Goal: Task Accomplishment & Management: Complete application form

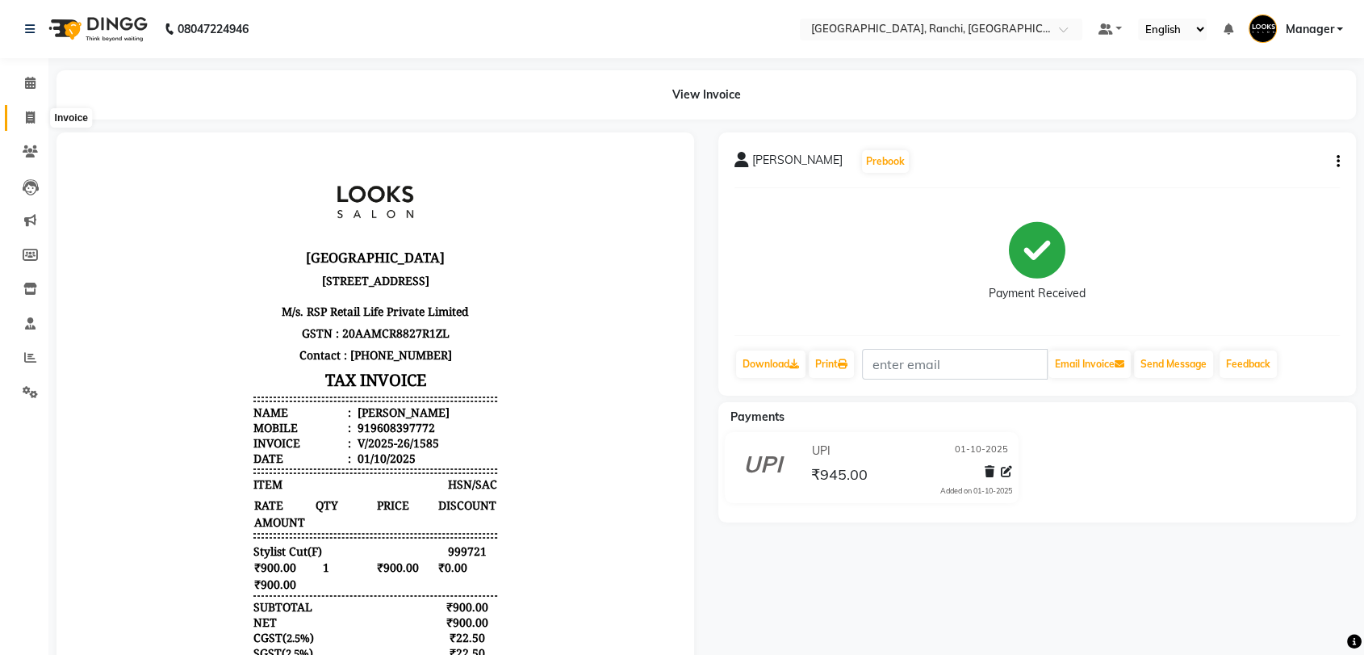
click at [31, 111] on icon at bounding box center [30, 117] width 9 height 12
select select "service"
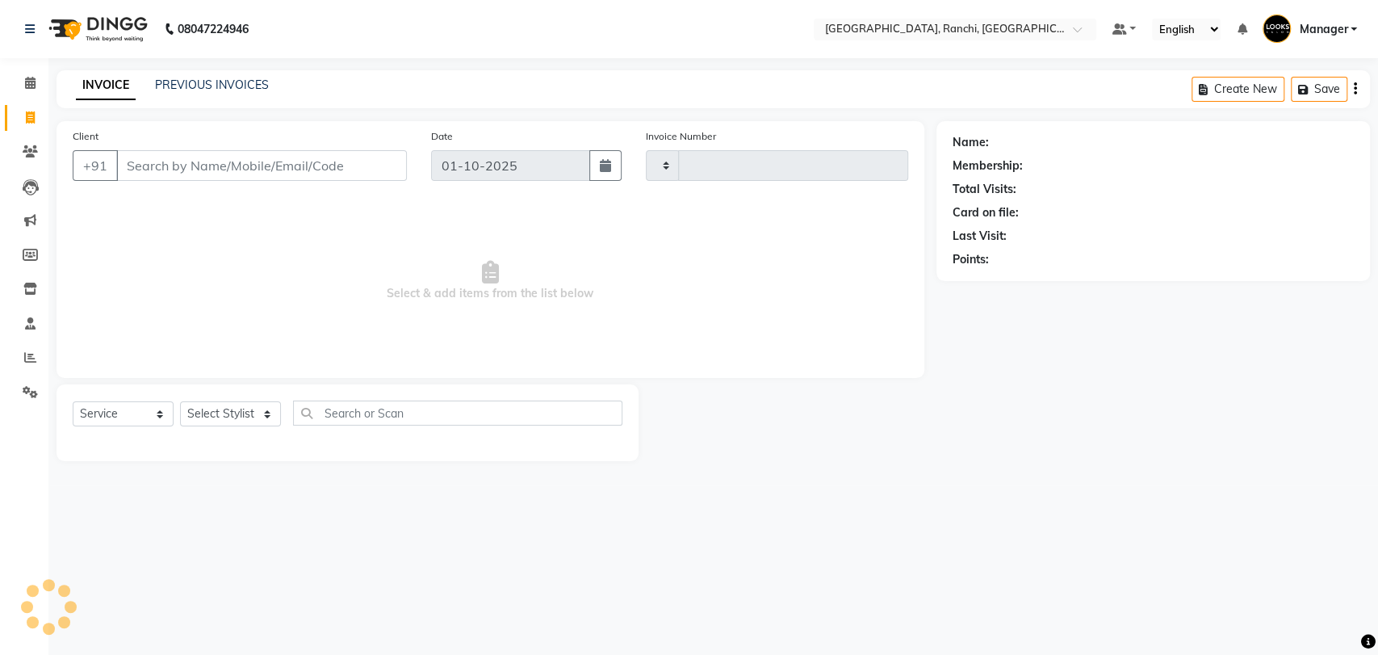
type input "1586"
select select "6463"
click at [300, 169] on input "Client" at bounding box center [261, 165] width 291 height 31
type input "9973655631"
click at [352, 170] on span "Add Client" at bounding box center [365, 165] width 64 height 16
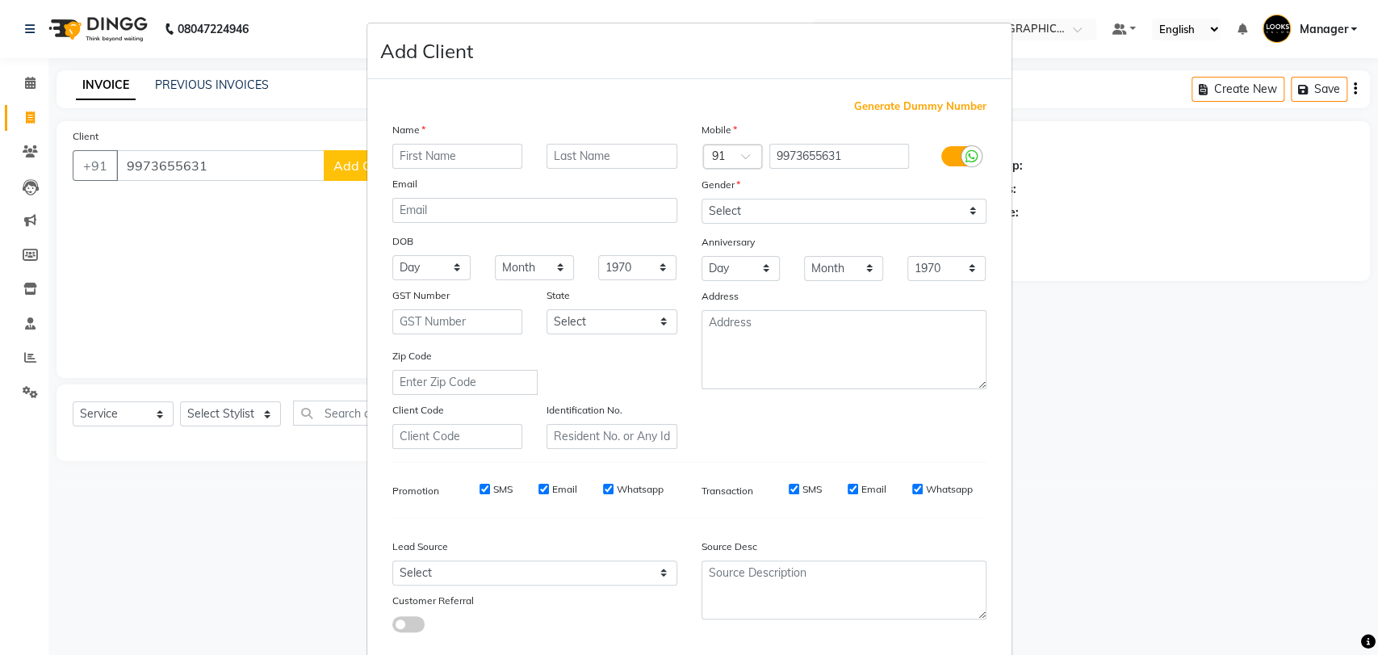
click at [449, 145] on input "text" at bounding box center [457, 156] width 131 height 25
type input "[PERSON_NAME]"
click at [609, 151] on input "text" at bounding box center [612, 156] width 131 height 25
type input "K"
click at [775, 208] on select "Select Male Female Other Prefer Not To Say" at bounding box center [844, 211] width 285 height 25
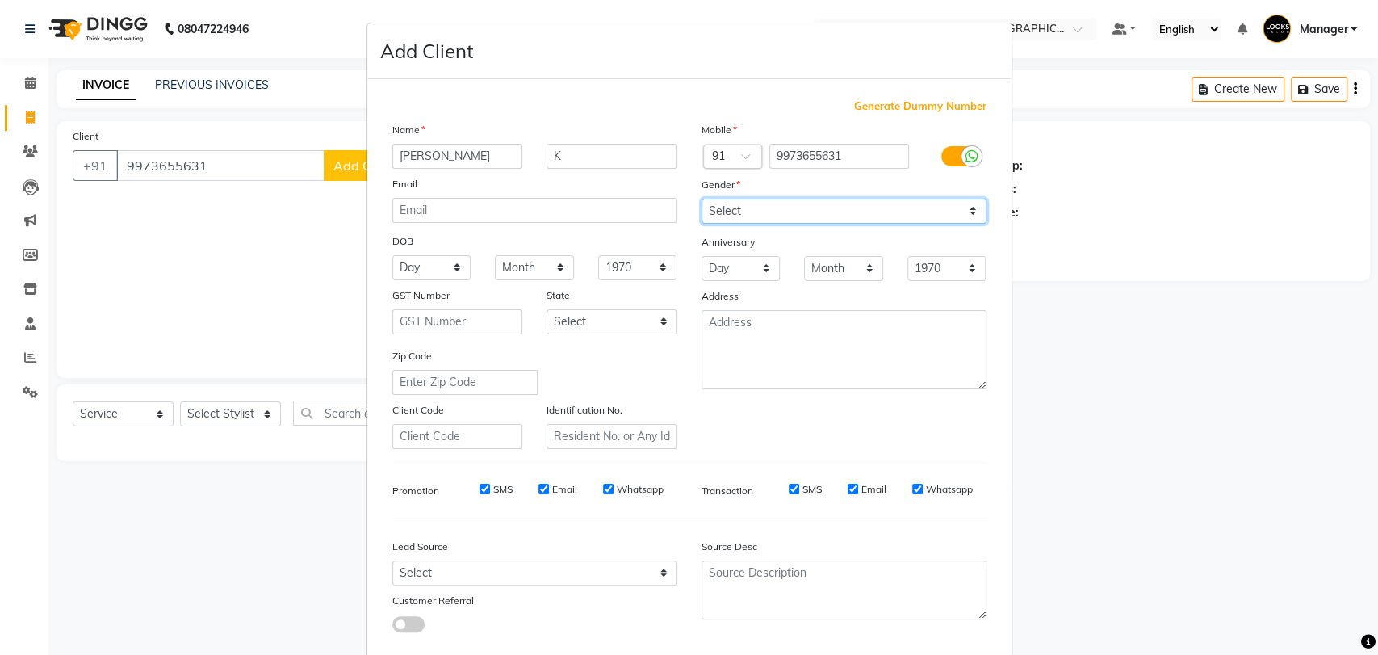
select select "[DEMOGRAPHIC_DATA]"
click at [702, 199] on select "Select Male Female Other Prefer Not To Say" at bounding box center [844, 211] width 285 height 25
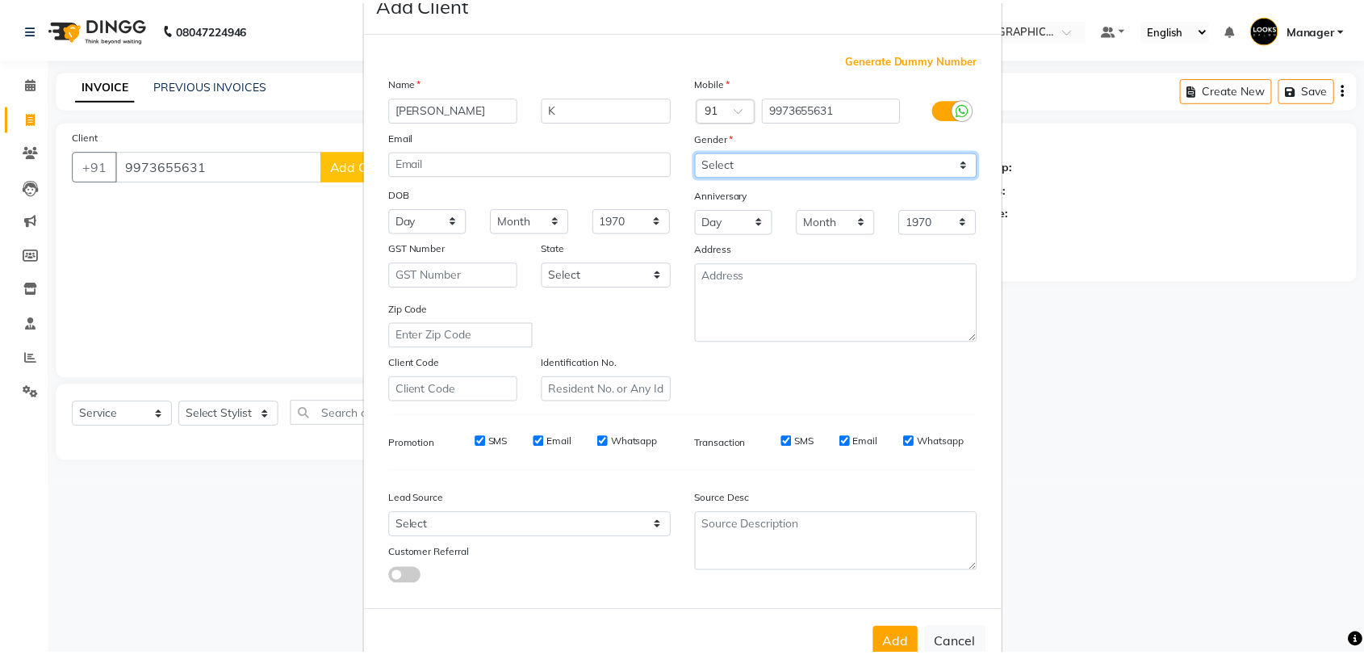
scroll to position [87, 0]
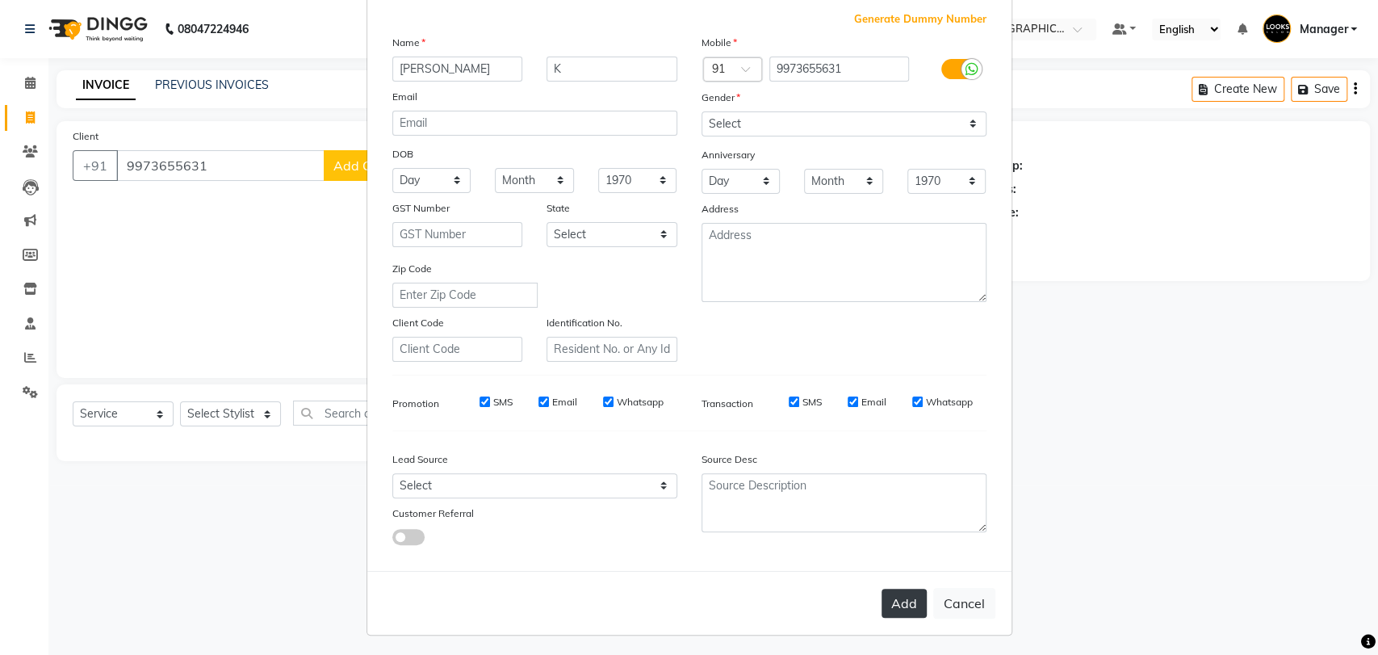
click at [891, 589] on button "Add" at bounding box center [904, 603] width 45 height 29
select select
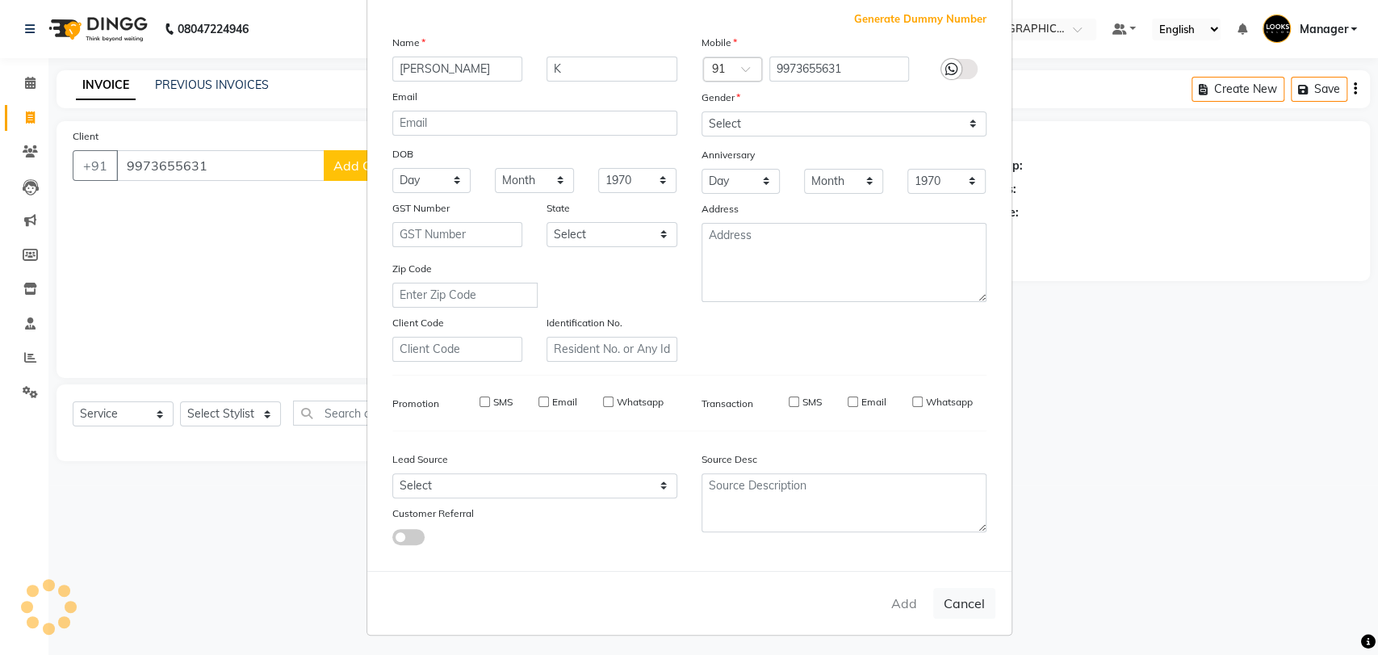
select select
checkbox input "false"
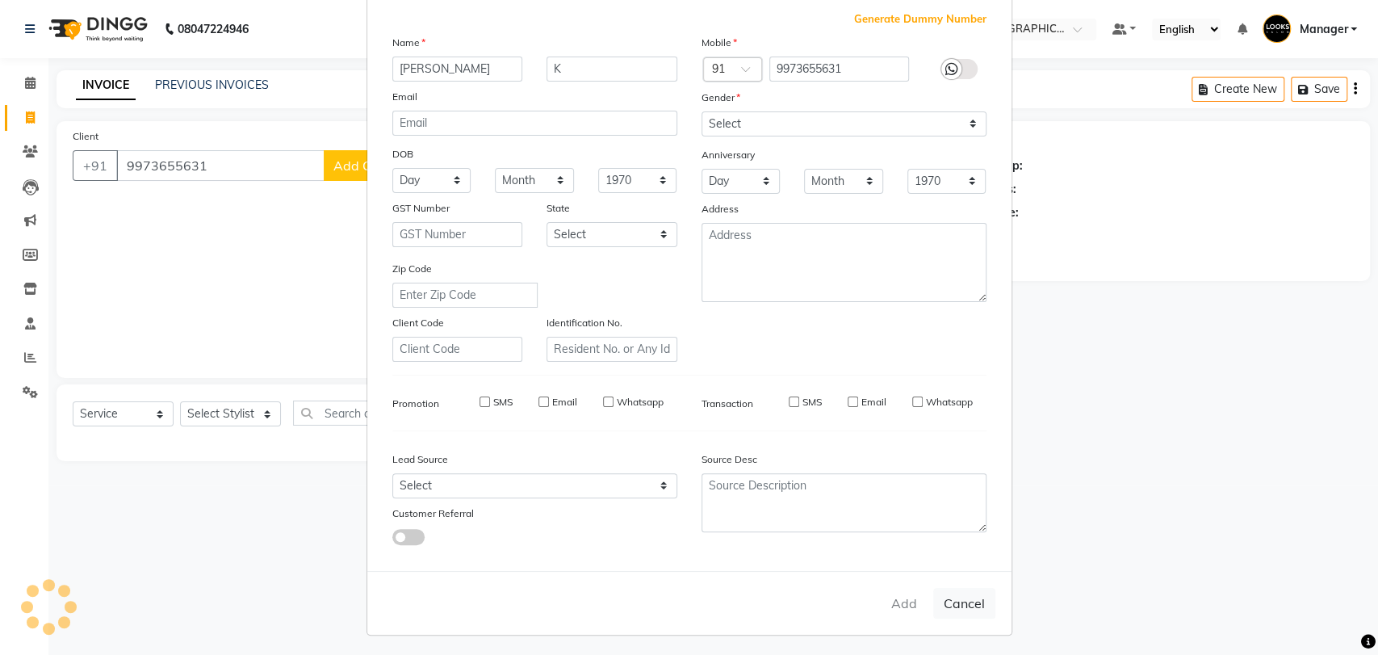
checkbox input "false"
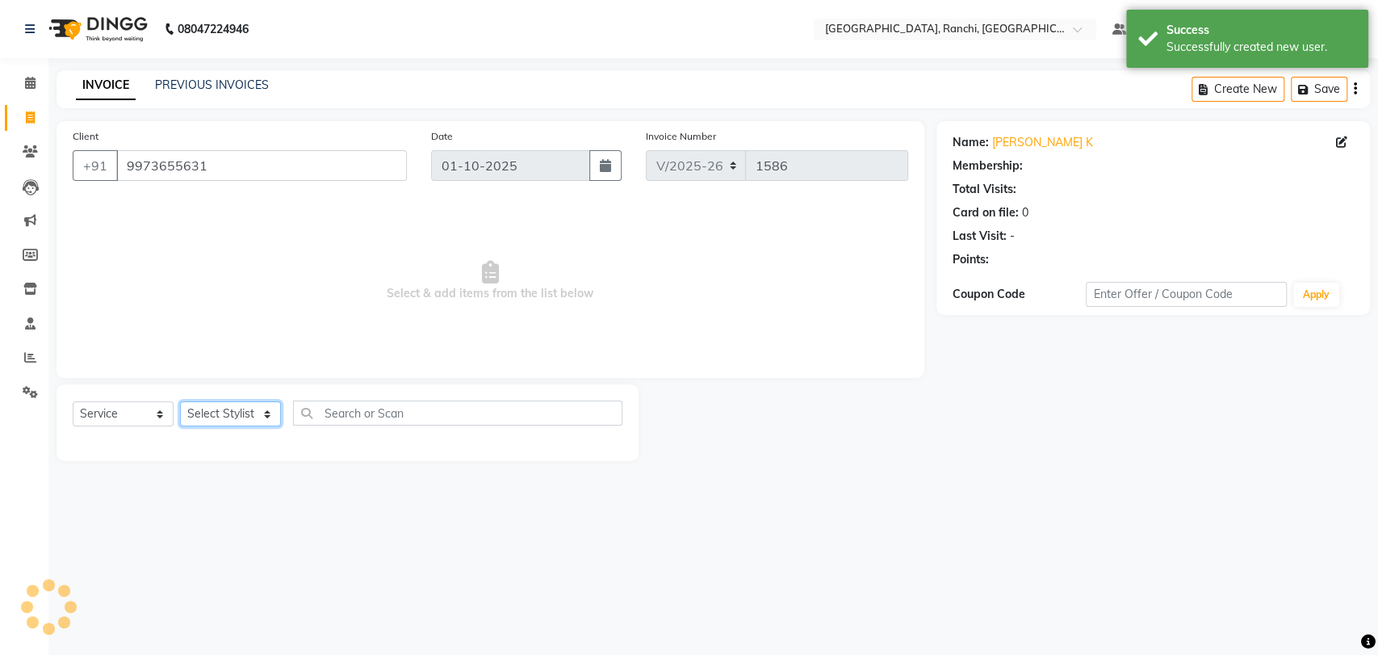
click at [236, 421] on select "Select Stylist Aman Anjana COUNTER_SALES Gautam_pdct Lokesh Manager Pravin Priy…" at bounding box center [230, 413] width 101 height 25
select select "1: Object"
select select "49644"
click at [180, 401] on select "Select Stylist Aman Anjana COUNTER_SALES Gautam_pdct Lokesh Manager Pravin Priy…" at bounding box center [230, 413] width 101 height 25
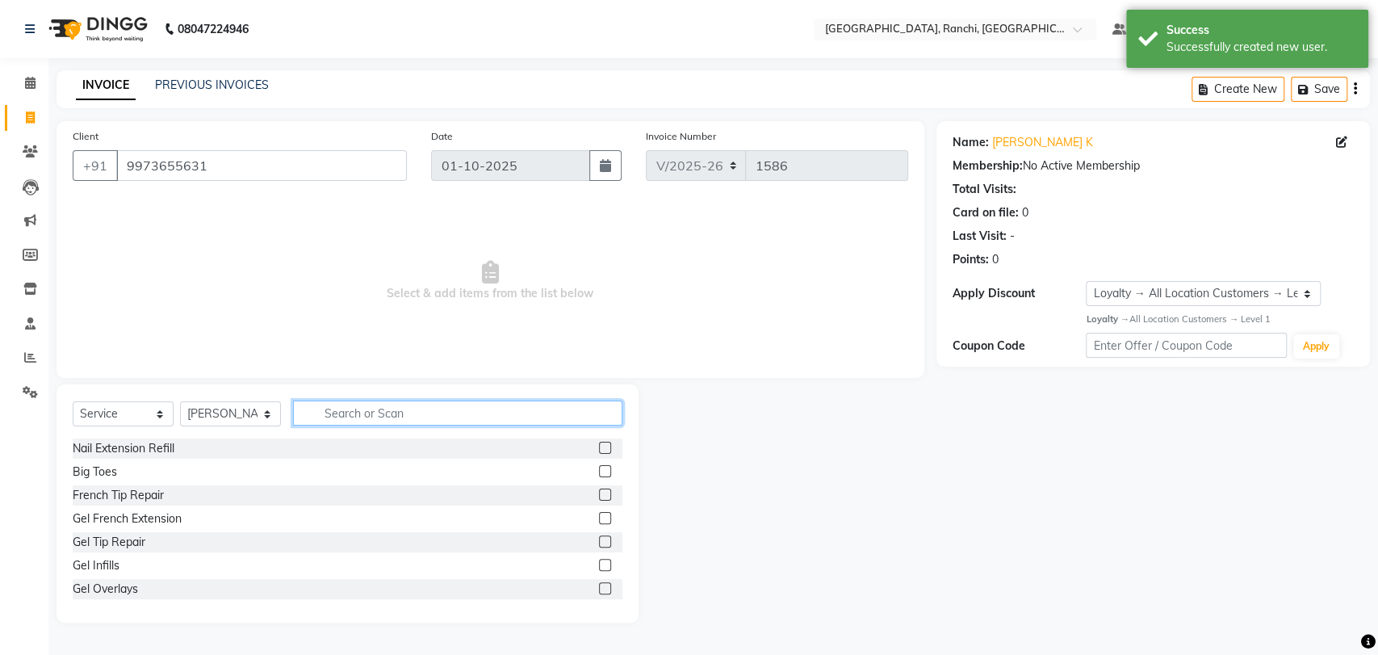
click at [361, 421] on input "text" at bounding box center [457, 412] width 329 height 25
type input "S"
type input "BEARD"
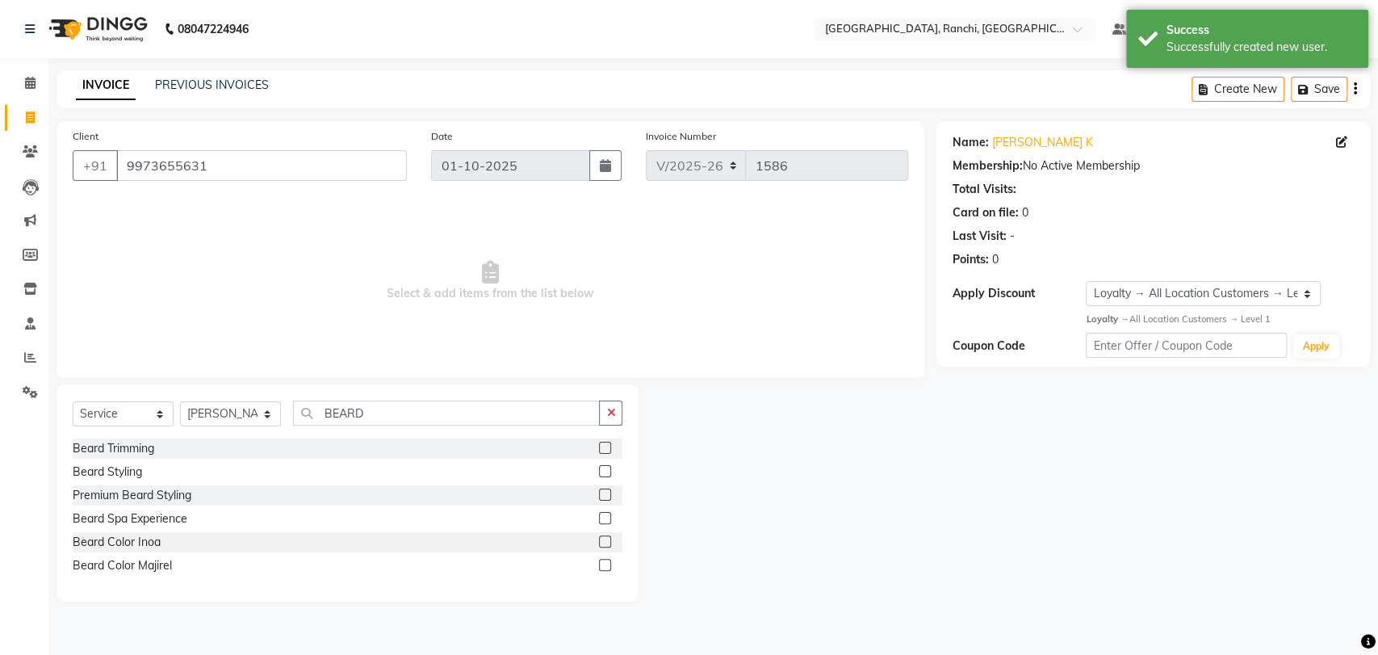
click at [596, 471] on div "Beard Styling" at bounding box center [348, 472] width 550 height 20
click at [601, 472] on label at bounding box center [605, 471] width 12 height 12
click at [601, 472] on input "checkbox" at bounding box center [604, 472] width 10 height 10
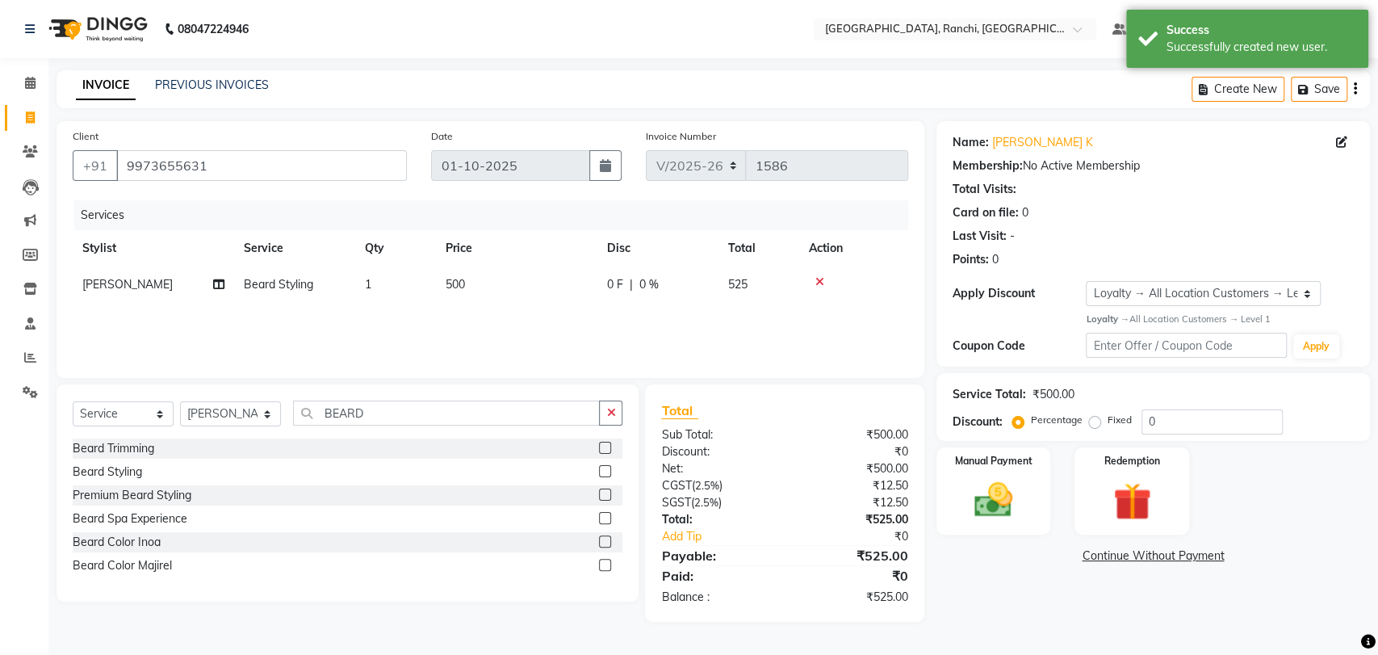
checkbox input "false"
click at [501, 305] on div "Services Stylist Service Qty Price Disc Total Action Lokesh Beard Styling 1 500…" at bounding box center [491, 280] width 836 height 161
drag, startPoint x: 501, startPoint y: 305, endPoint x: 518, endPoint y: 291, distance: 22.4
click at [503, 303] on div "Services Stylist Service Qty Price Disc Total Action Lokesh Beard Styling 1 500…" at bounding box center [491, 280] width 836 height 161
click at [522, 289] on td "500" at bounding box center [516, 284] width 161 height 36
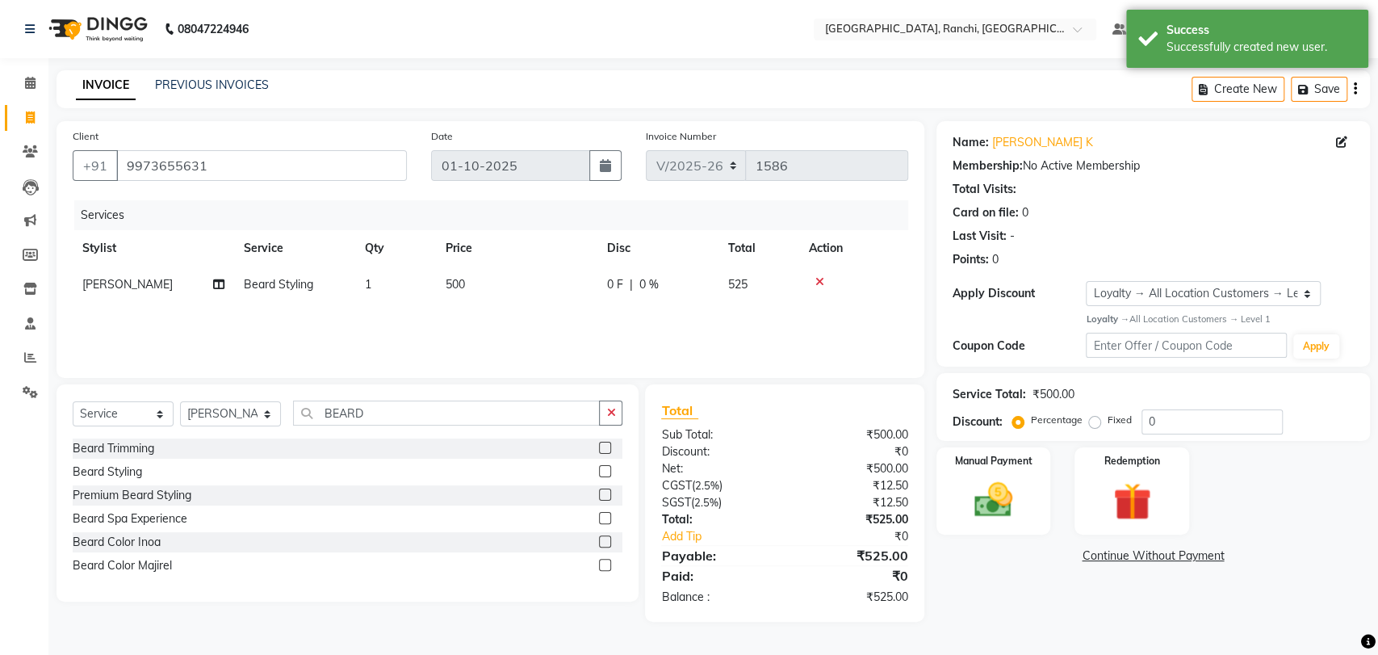
select select "49644"
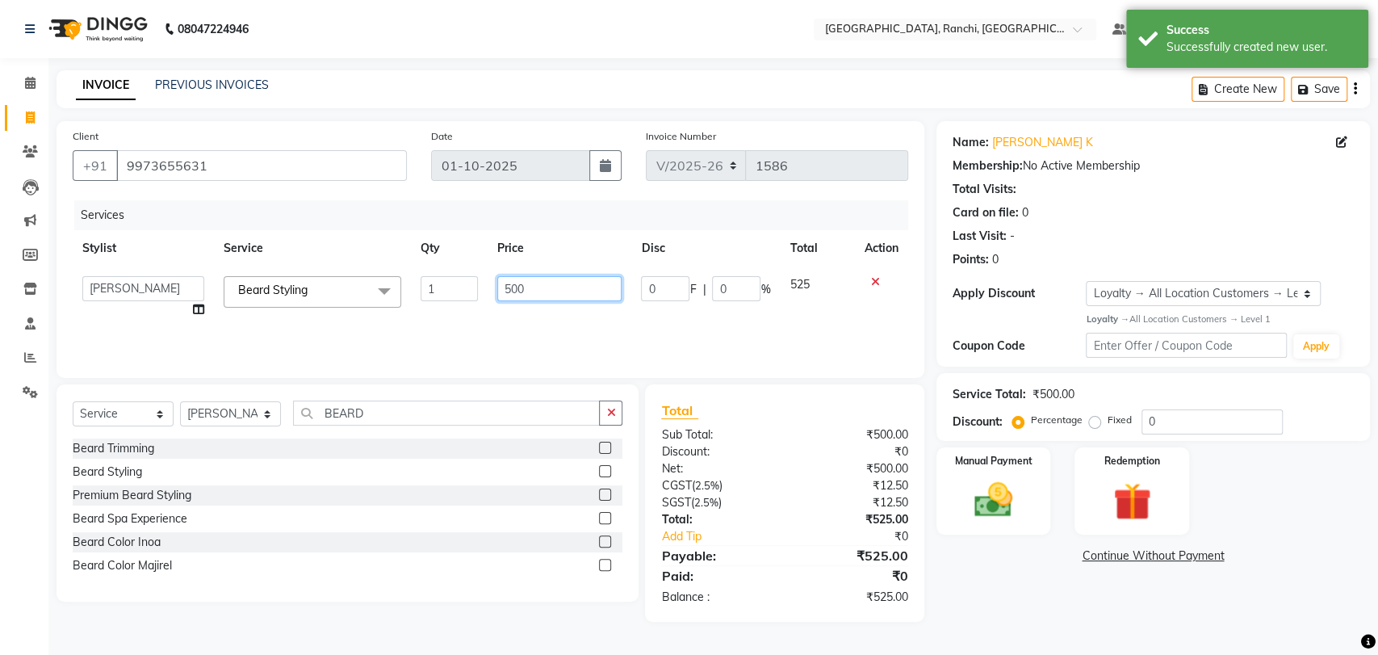
click at [522, 289] on input "500" at bounding box center [559, 288] width 125 height 25
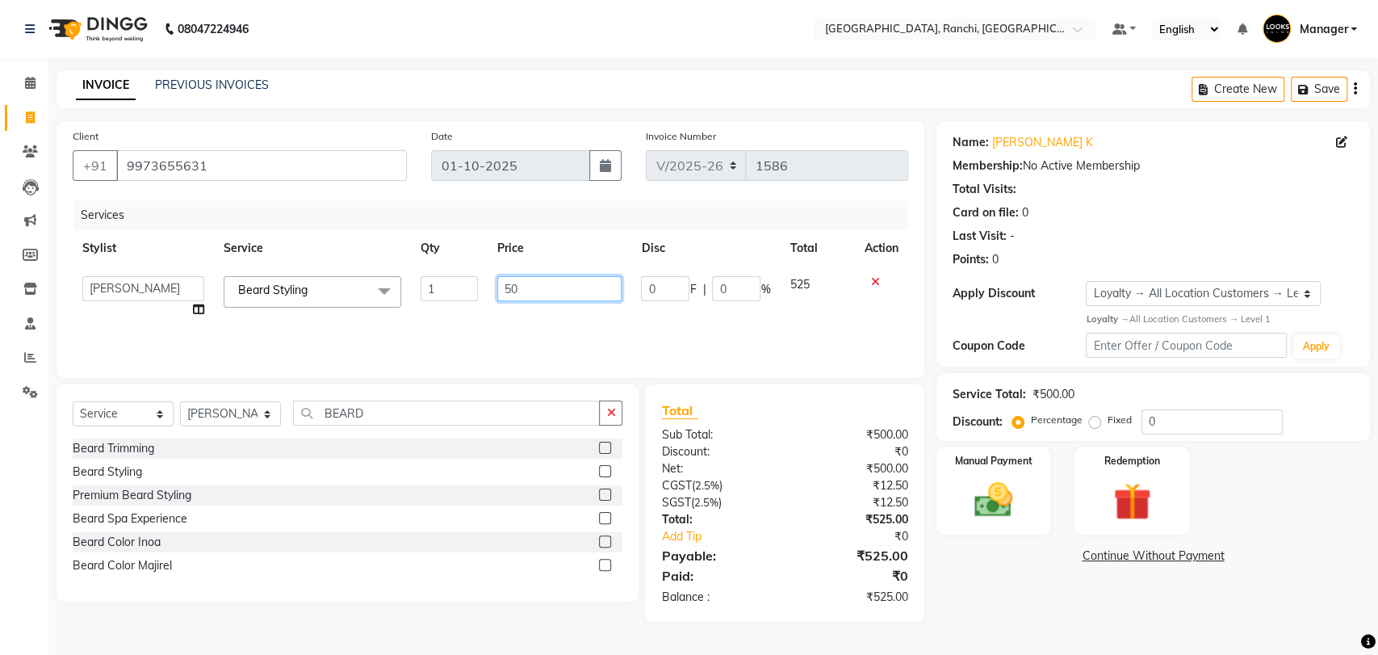
type input "5"
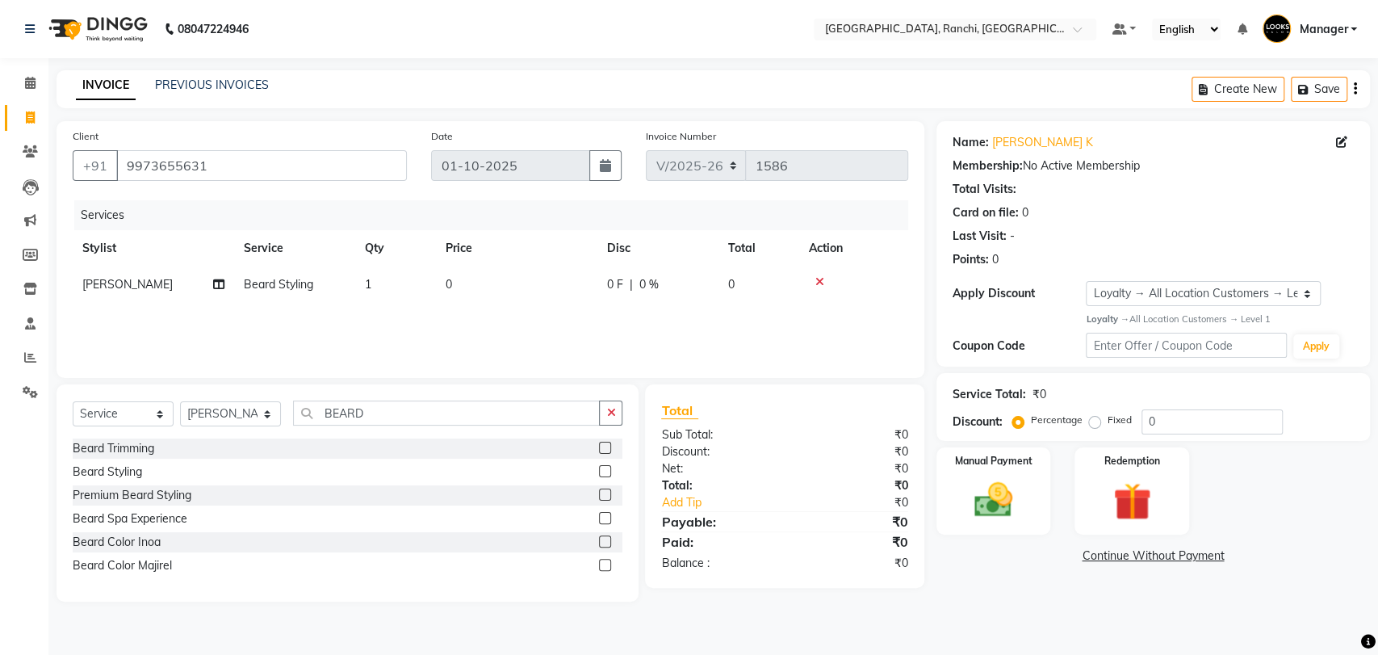
click at [877, 274] on td at bounding box center [853, 284] width 109 height 36
click at [821, 281] on icon at bounding box center [819, 281] width 9 height 11
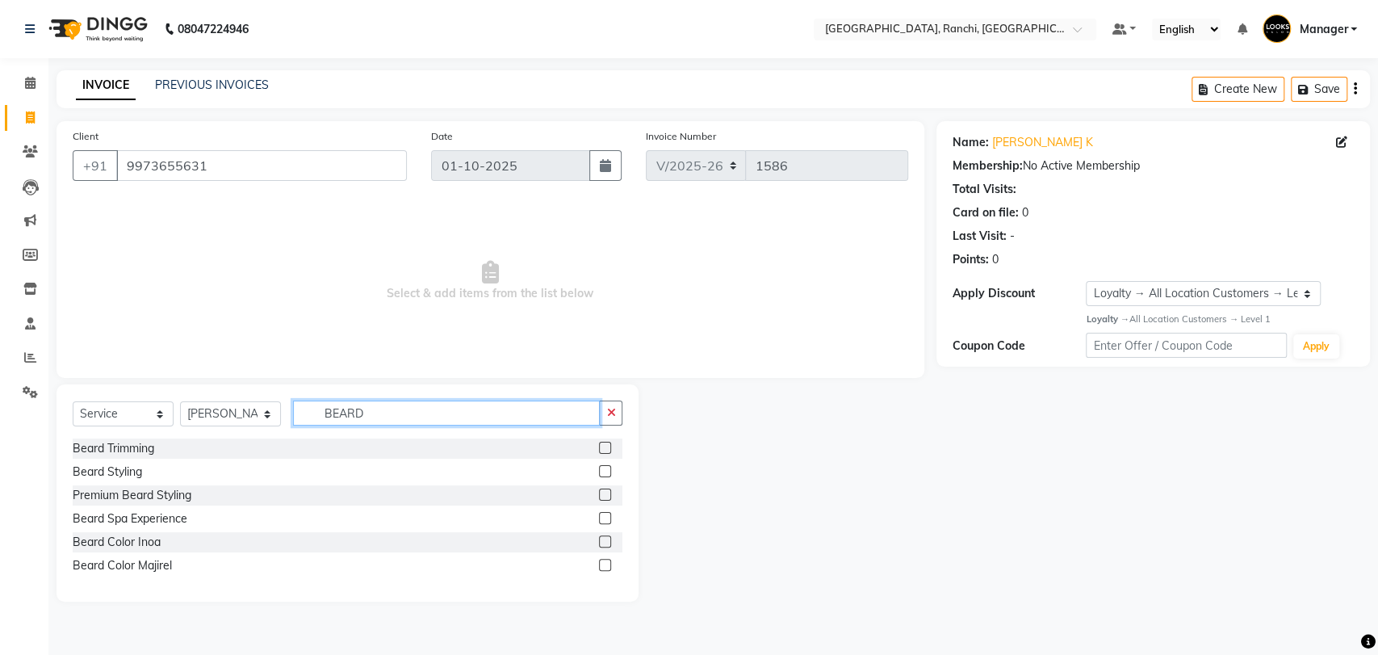
click at [501, 421] on input "BEARD" at bounding box center [446, 412] width 307 height 25
type input "B"
type input "SHAV"
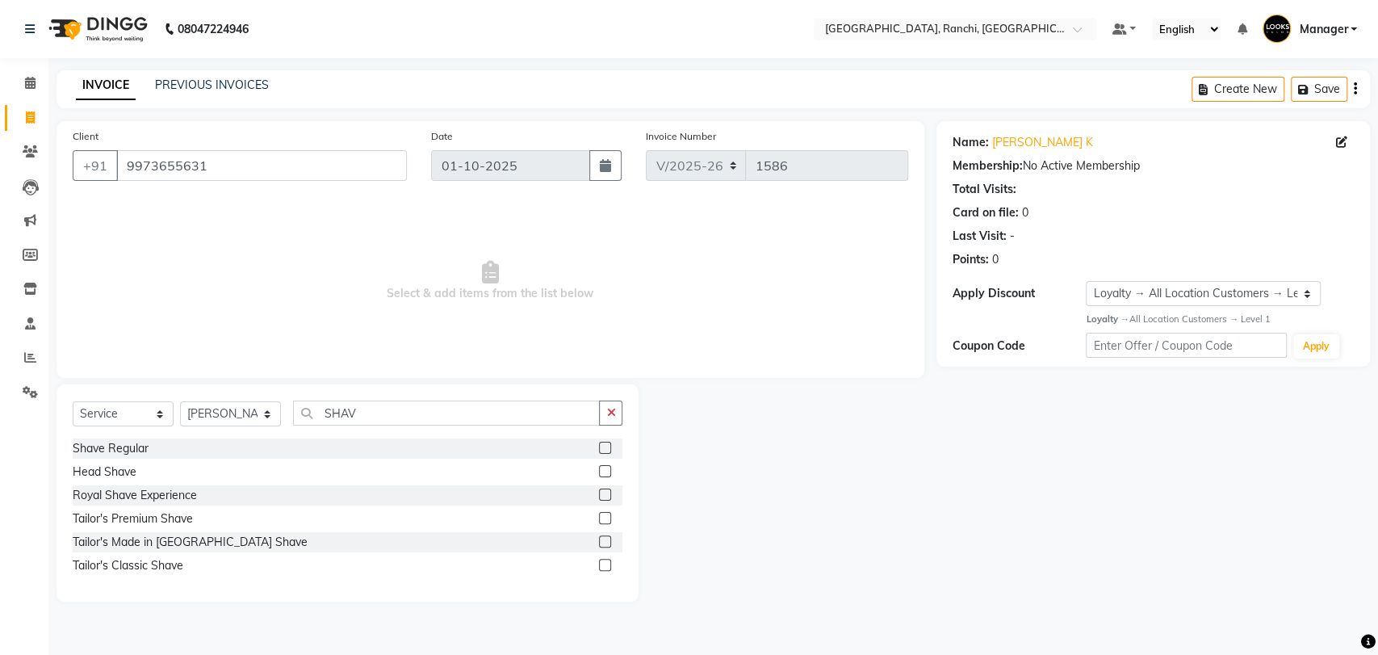
click at [605, 446] on label at bounding box center [605, 448] width 12 height 12
click at [605, 446] on input "checkbox" at bounding box center [604, 448] width 10 height 10
checkbox input "true"
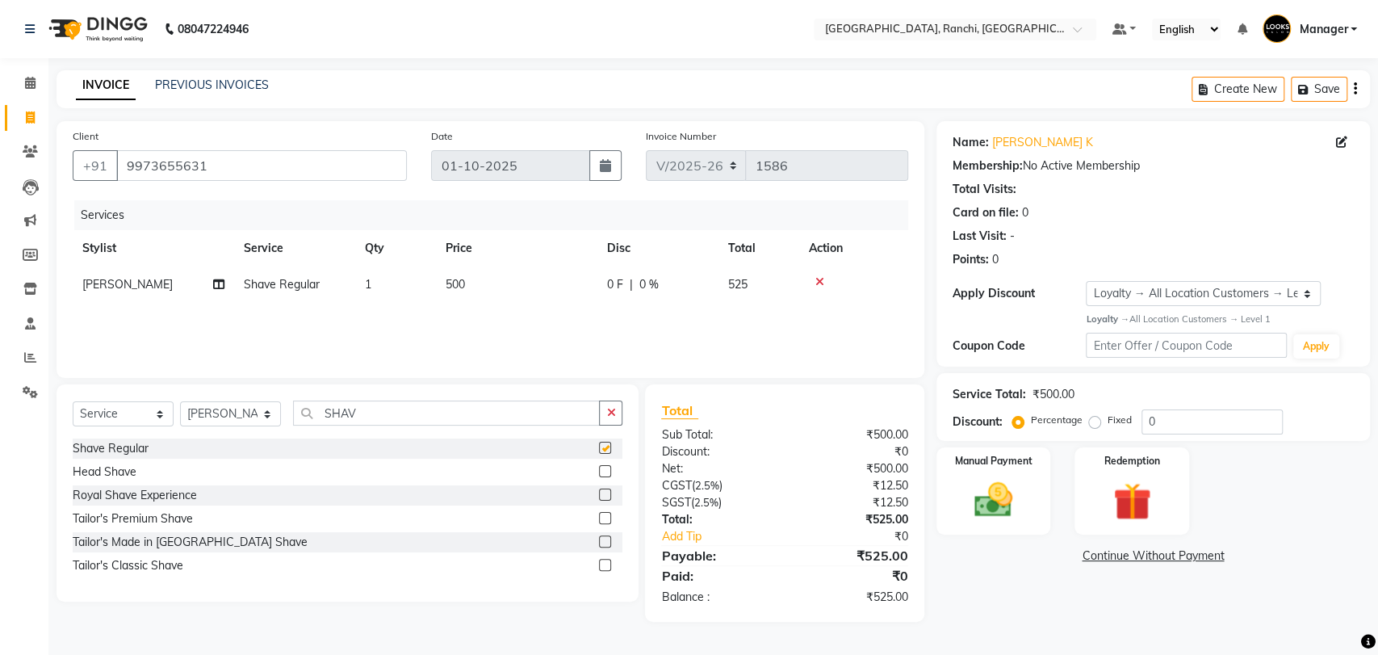
click at [513, 270] on td "500" at bounding box center [516, 284] width 161 height 36
select select "49644"
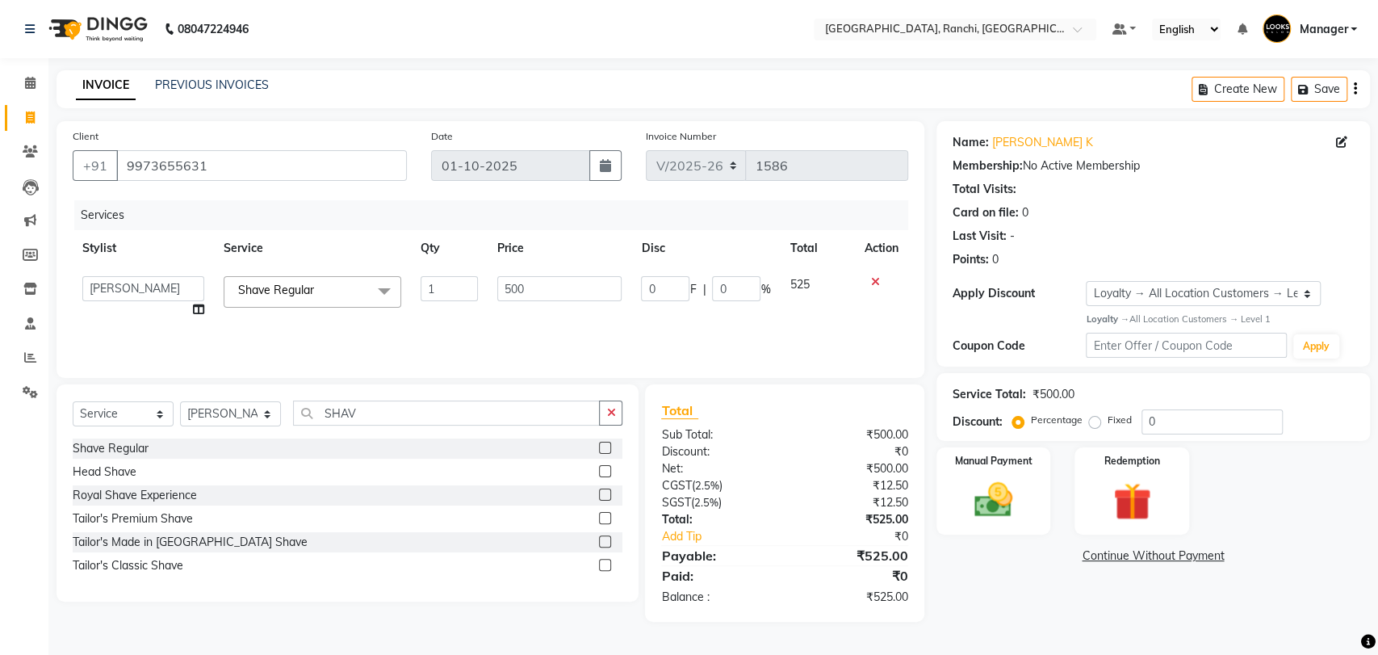
checkbox input "false"
click at [506, 285] on input "500" at bounding box center [559, 288] width 125 height 25
click at [535, 287] on input "500" at bounding box center [559, 288] width 125 height 25
type input "5"
type input "250"
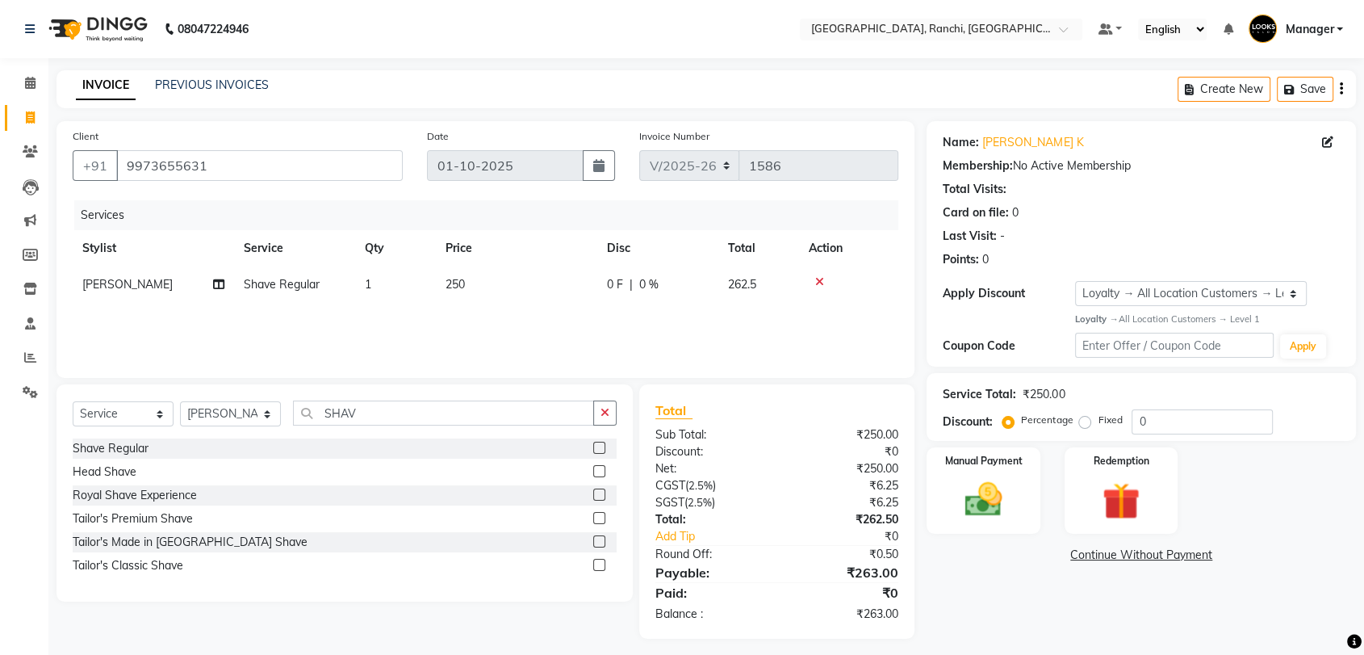
click at [967, 567] on div "Name: Bipin K Membership: No Active Membership Total Visits: Card on file: 0 La…" at bounding box center [1148, 379] width 442 height 517
click at [989, 502] on img at bounding box center [983, 499] width 63 height 45
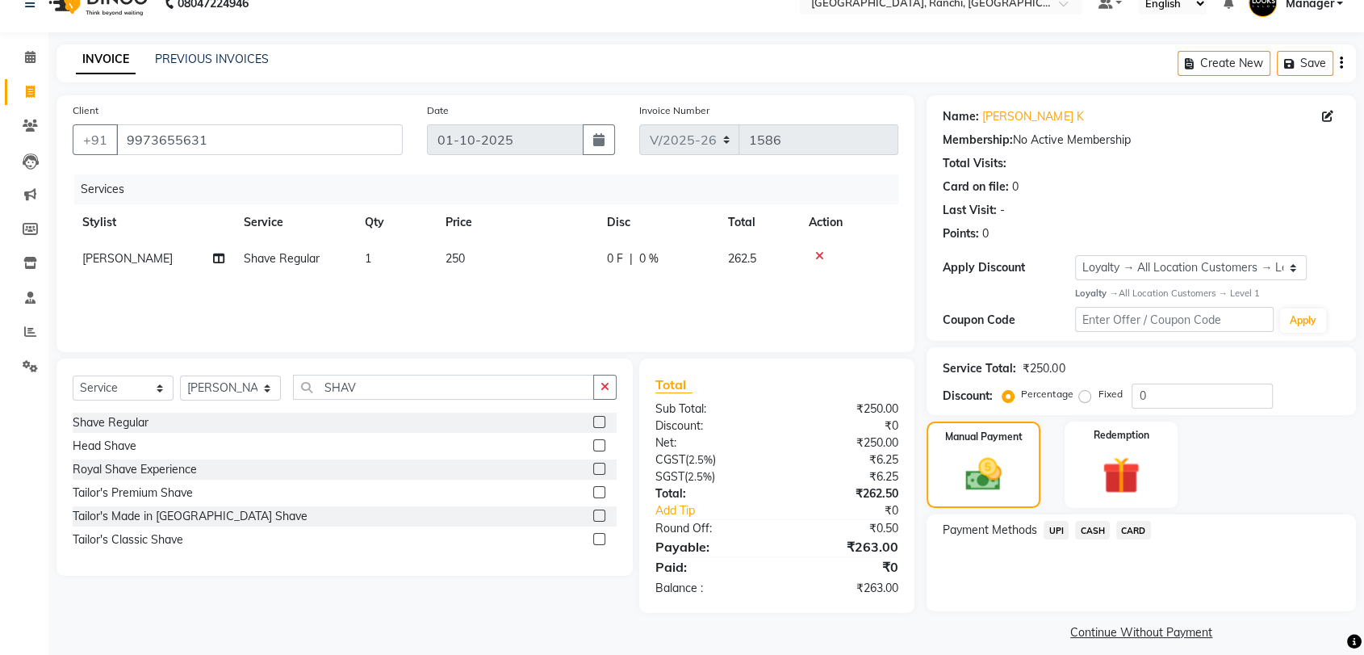
scroll to position [40, 0]
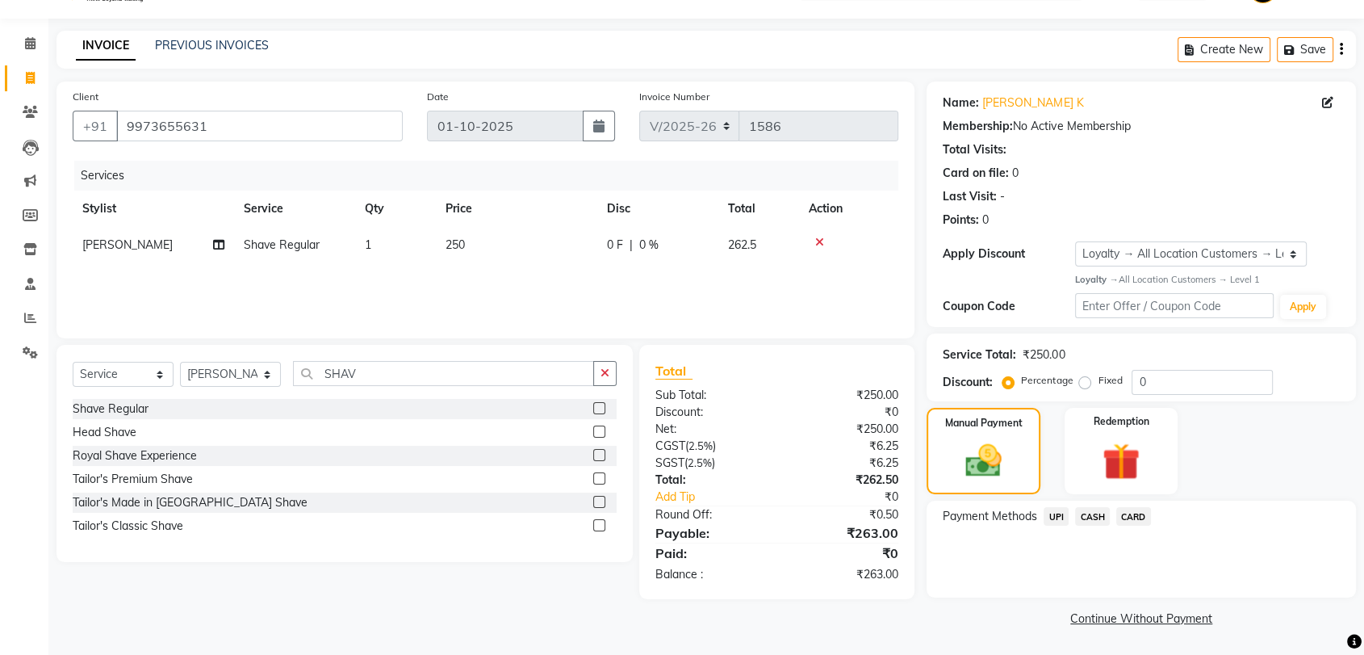
click at [1059, 516] on span "UPI" at bounding box center [1056, 516] width 25 height 19
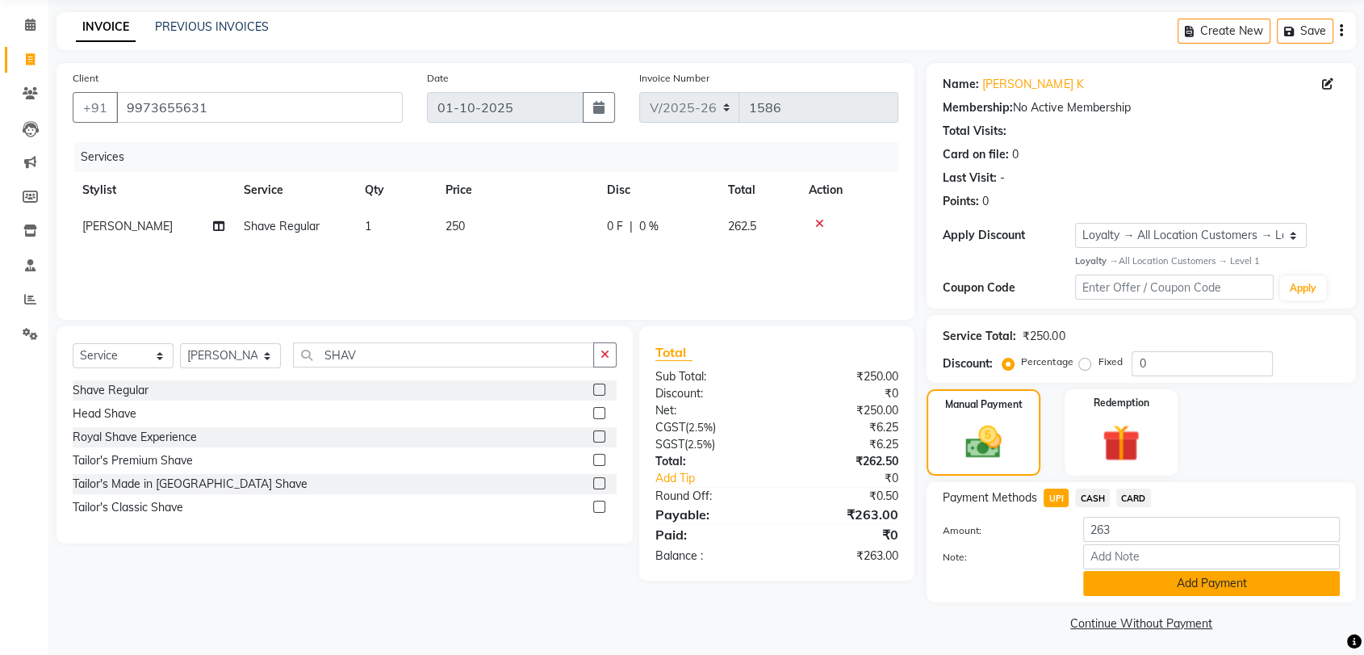
scroll to position [63, 0]
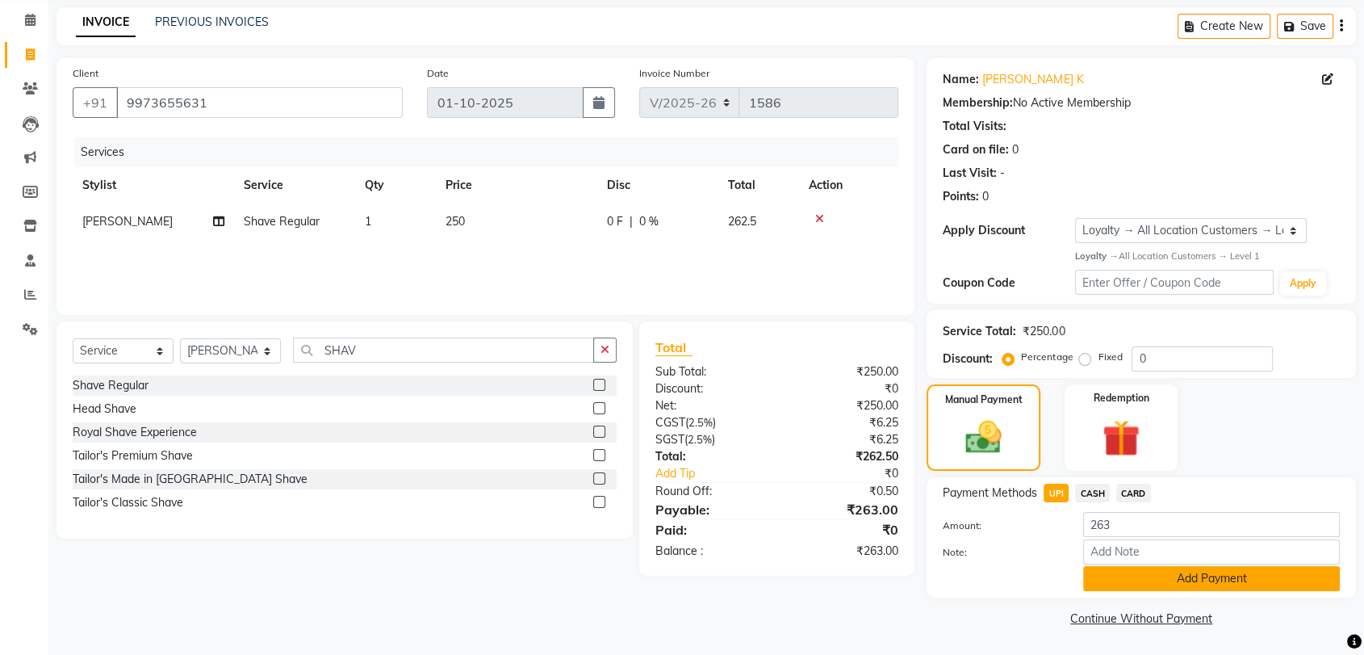
click at [1209, 580] on button "Add Payment" at bounding box center [1211, 578] width 257 height 25
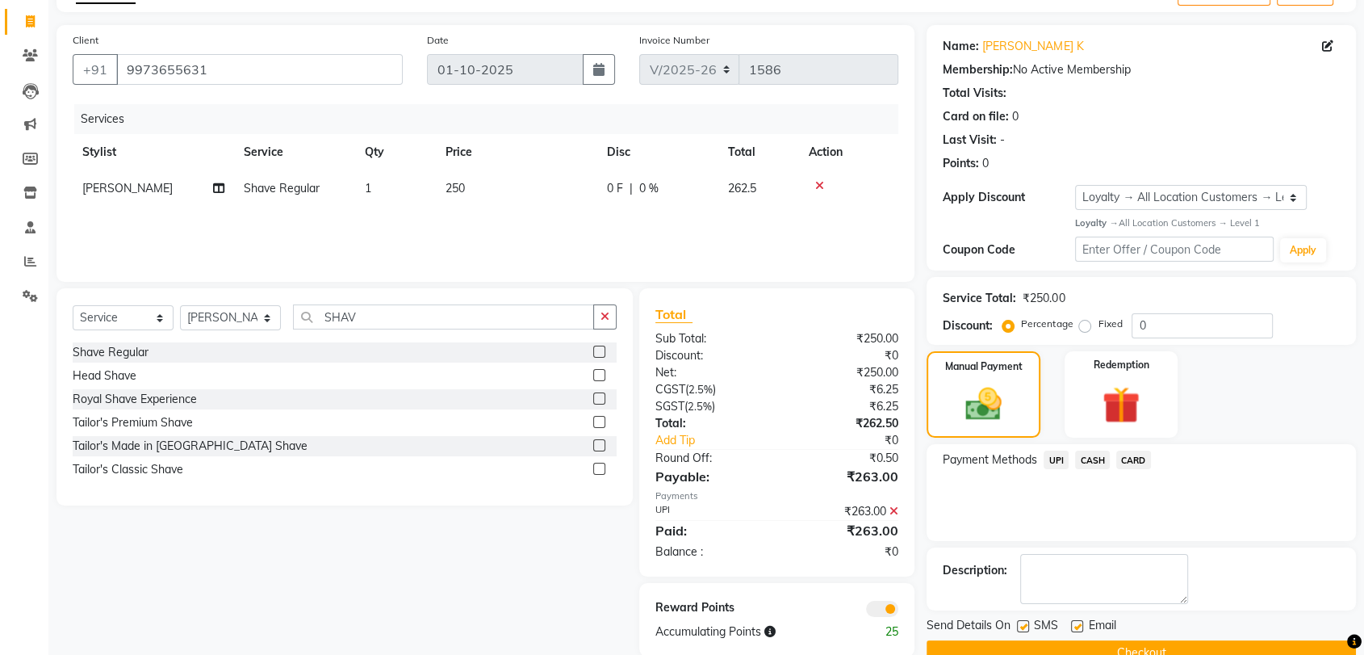
scroll to position [130, 0]
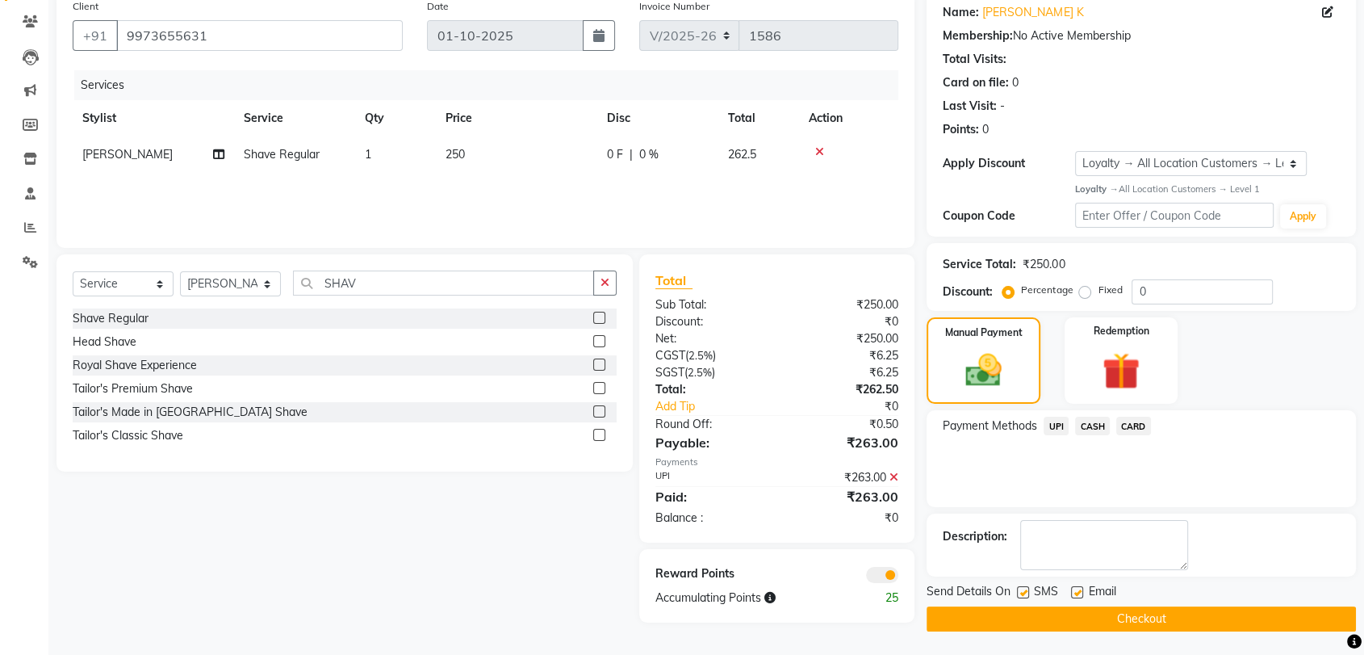
click at [1192, 619] on button "Checkout" at bounding box center [1141, 618] width 429 height 25
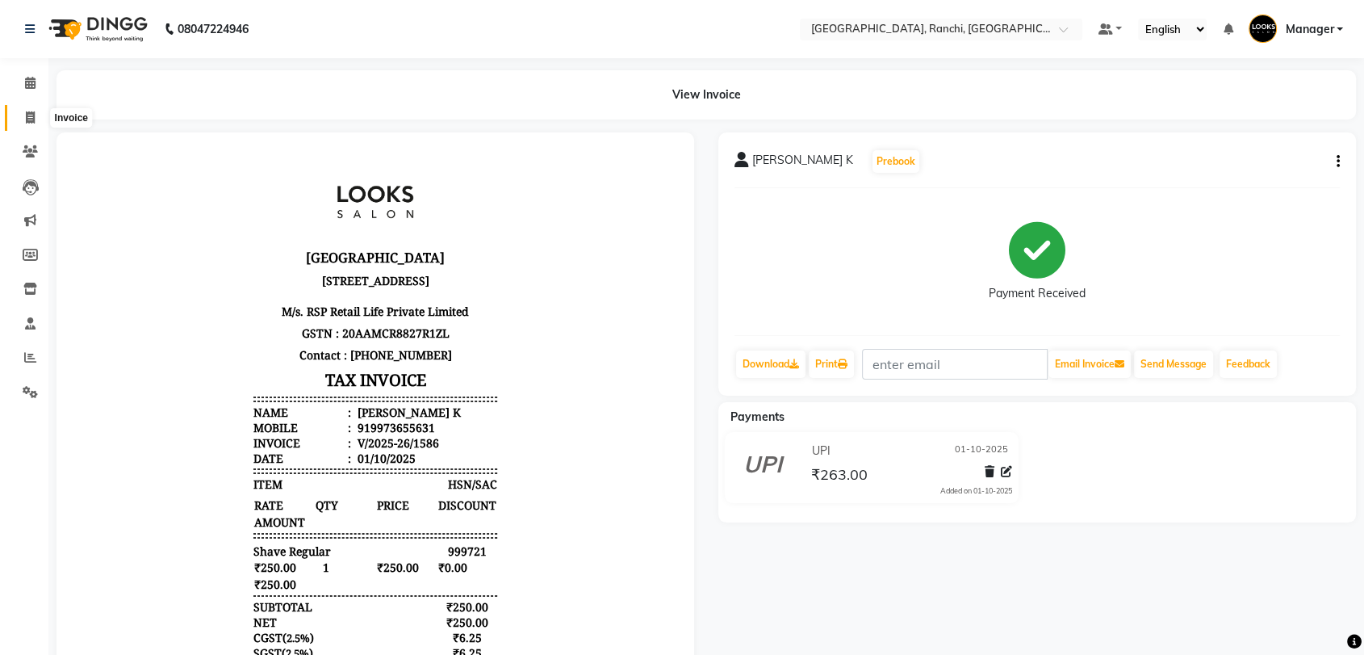
drag, startPoint x: 32, startPoint y: 120, endPoint x: 236, endPoint y: 45, distance: 216.9
click at [32, 120] on icon at bounding box center [30, 117] width 9 height 12
select select "service"
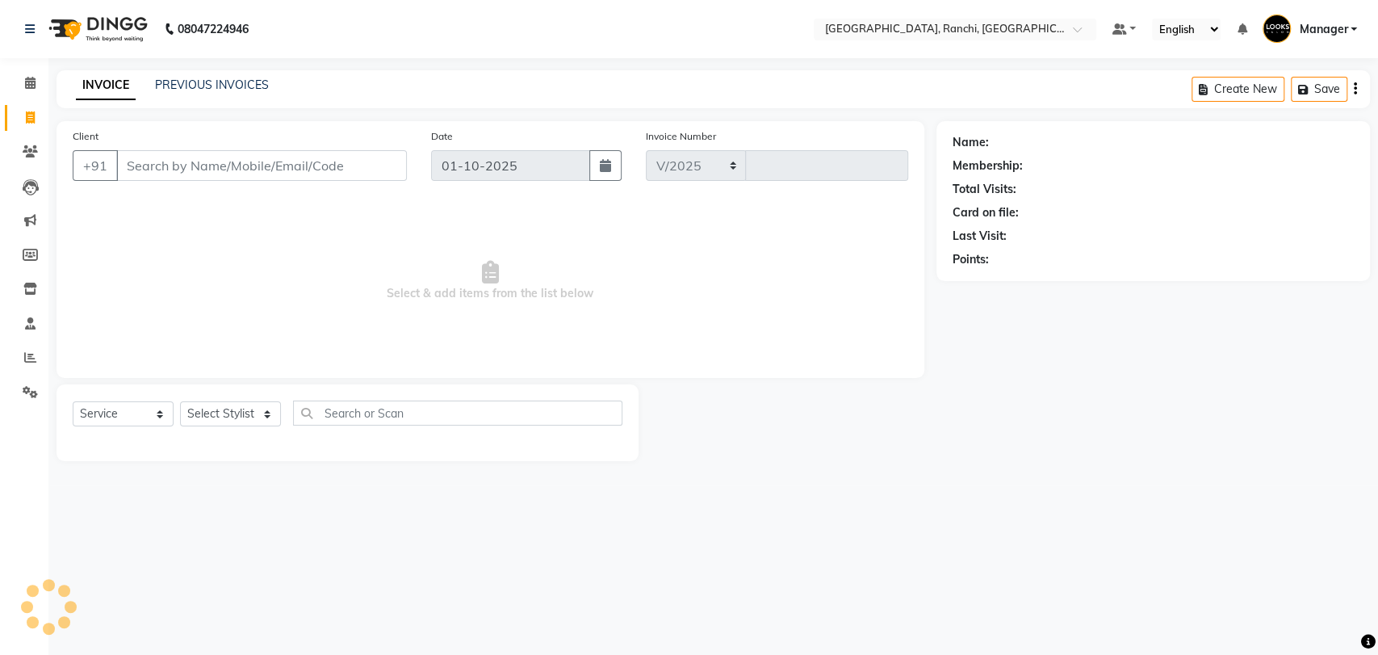
select select "6463"
type input "1587"
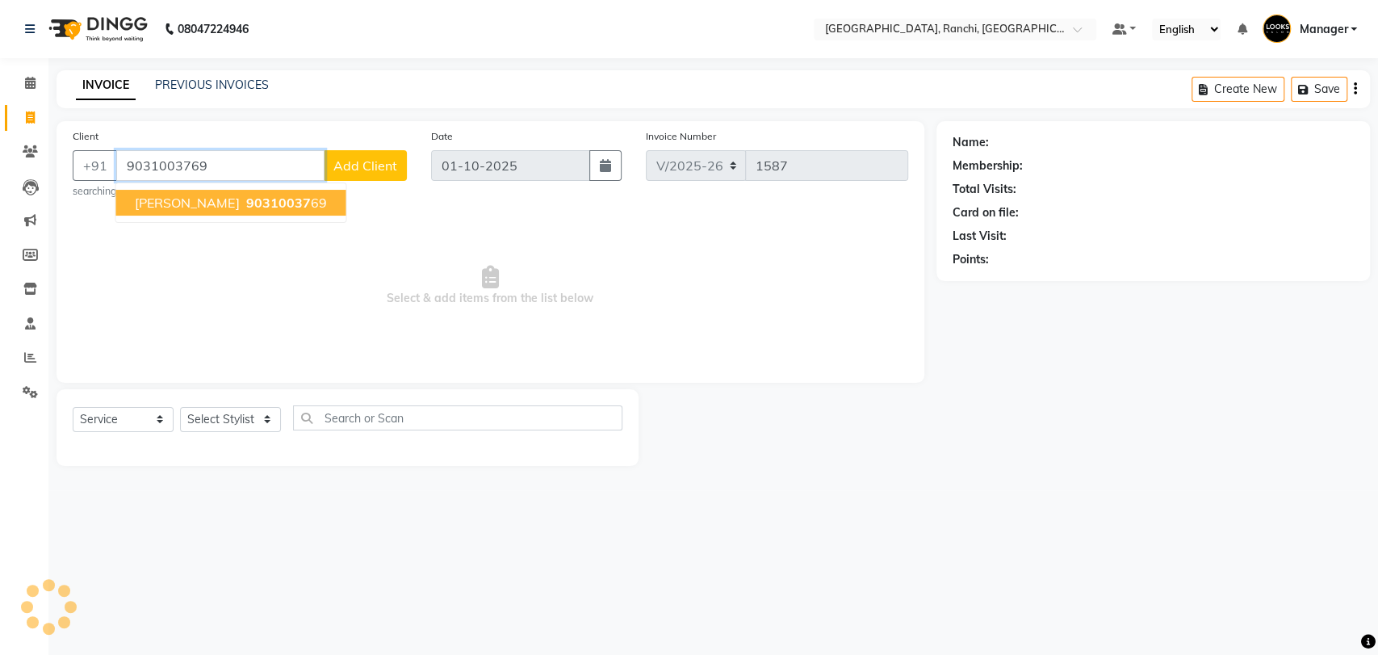
type input "9031003769"
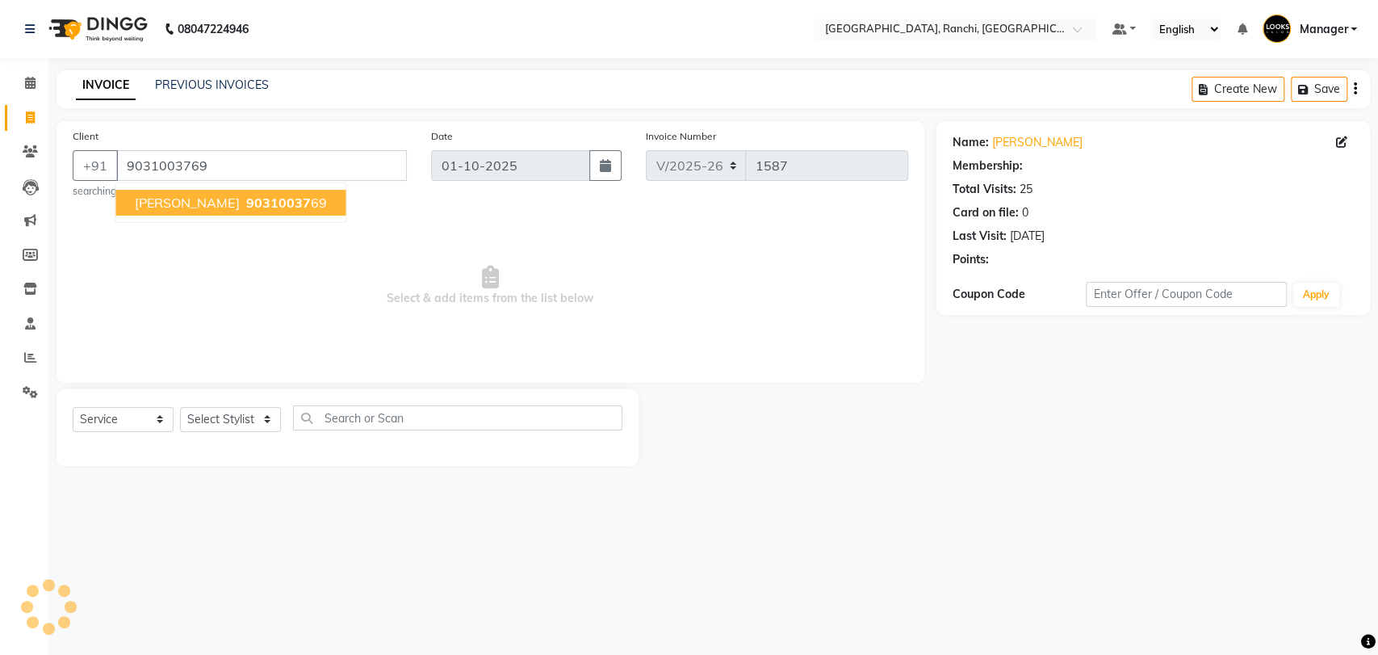
click at [281, 199] on span "90310037" at bounding box center [277, 203] width 65 height 16
select select "1: Object"
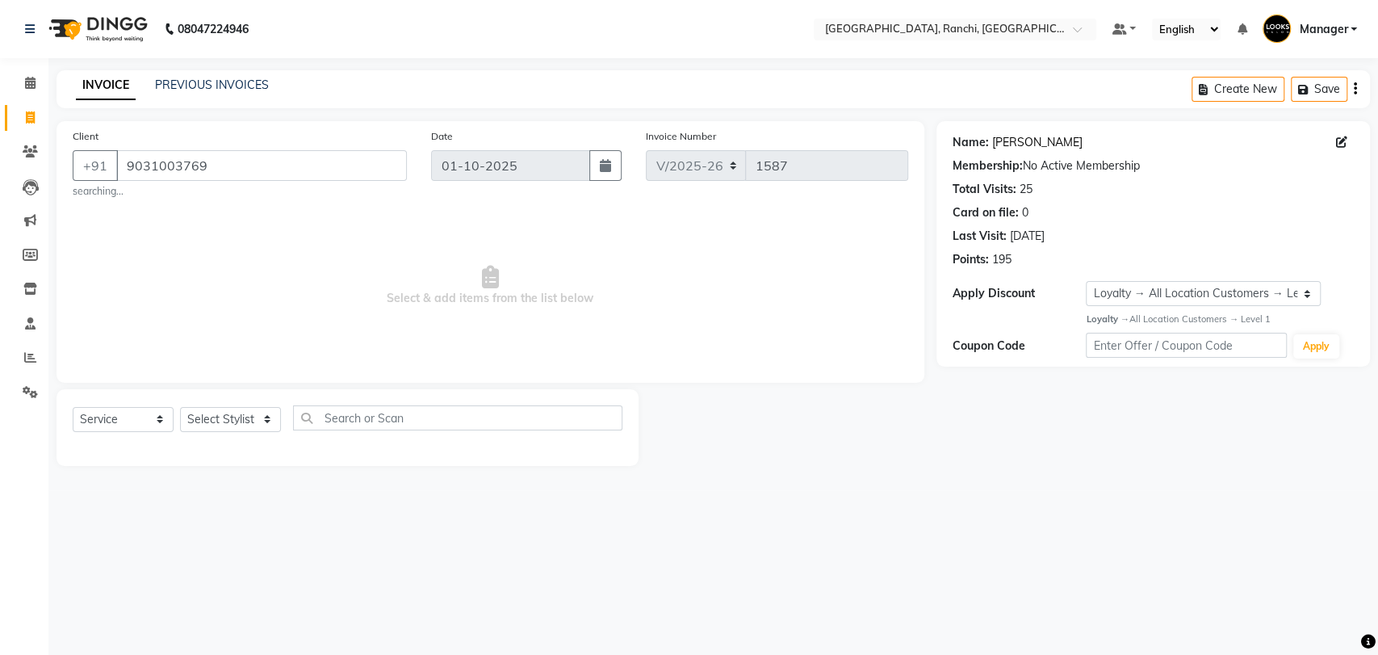
click at [1063, 143] on link "[PERSON_NAME]" at bounding box center [1037, 142] width 90 height 17
click at [216, 421] on select "Select Stylist Aman Anjana COUNTER_SALES Gautam_pdct Lokesh Manager Pravin Priy…" at bounding box center [230, 419] width 101 height 25
click at [180, 407] on select "Select Stylist Aman Anjana COUNTER_SALES Gautam_pdct Lokesh Manager Pravin Priy…" at bounding box center [230, 419] width 101 height 25
click at [210, 417] on select "Select Stylist Aman Anjana COUNTER_SALES Gautam_pdct Lokesh Manager Pravin Priy…" at bounding box center [230, 419] width 101 height 25
select select "49644"
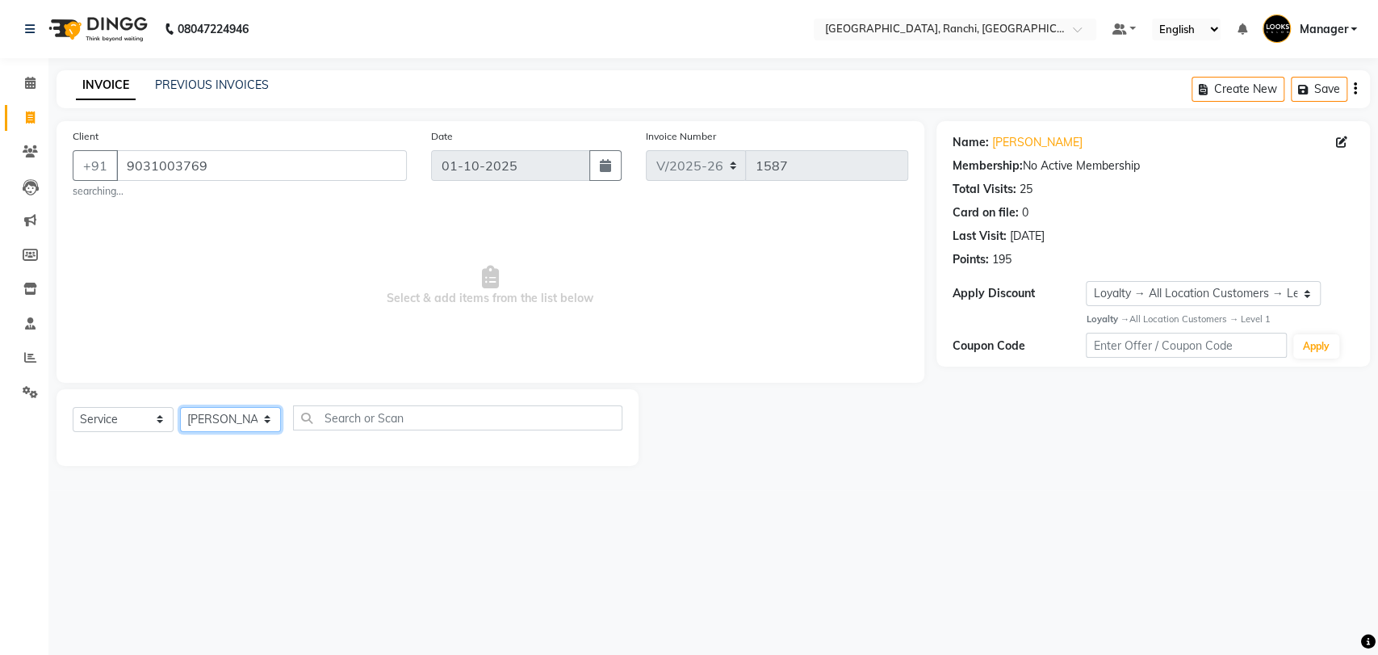
click at [180, 407] on select "Select Stylist Aman Anjana COUNTER_SALES Gautam_pdct Lokesh Manager Pravin Priy…" at bounding box center [230, 419] width 101 height 25
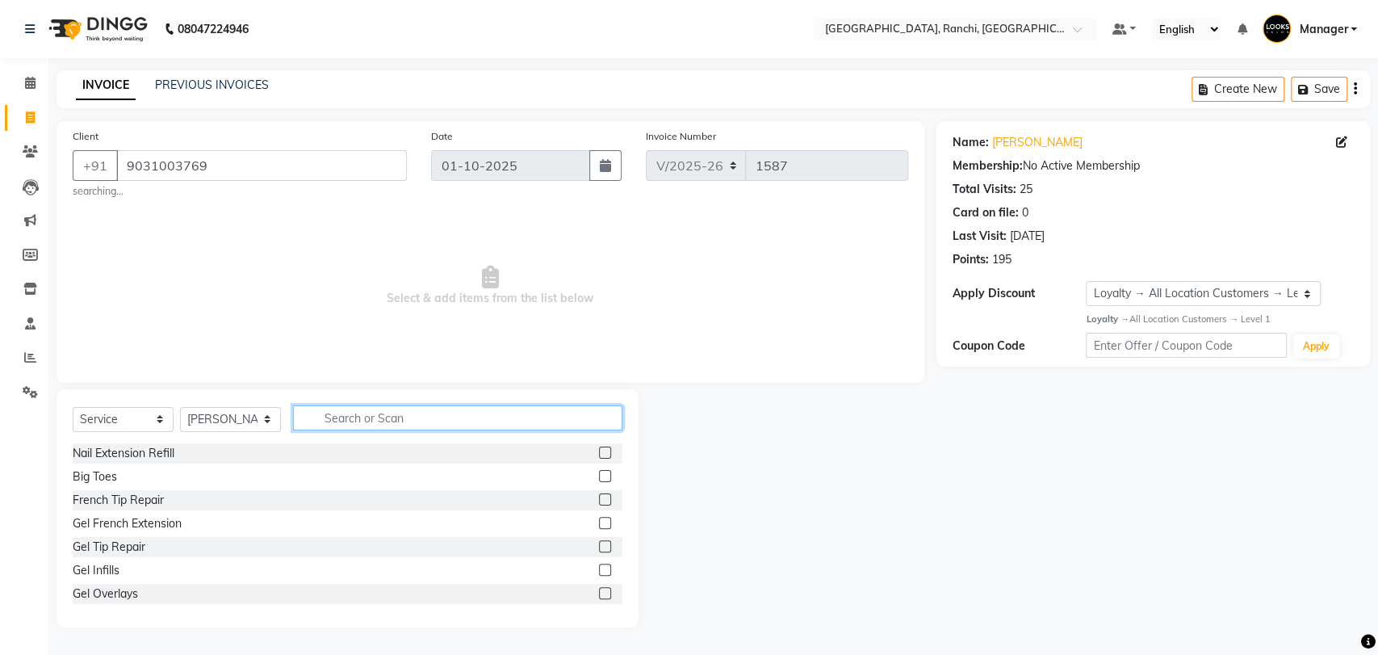
click at [360, 422] on input "text" at bounding box center [457, 417] width 329 height 25
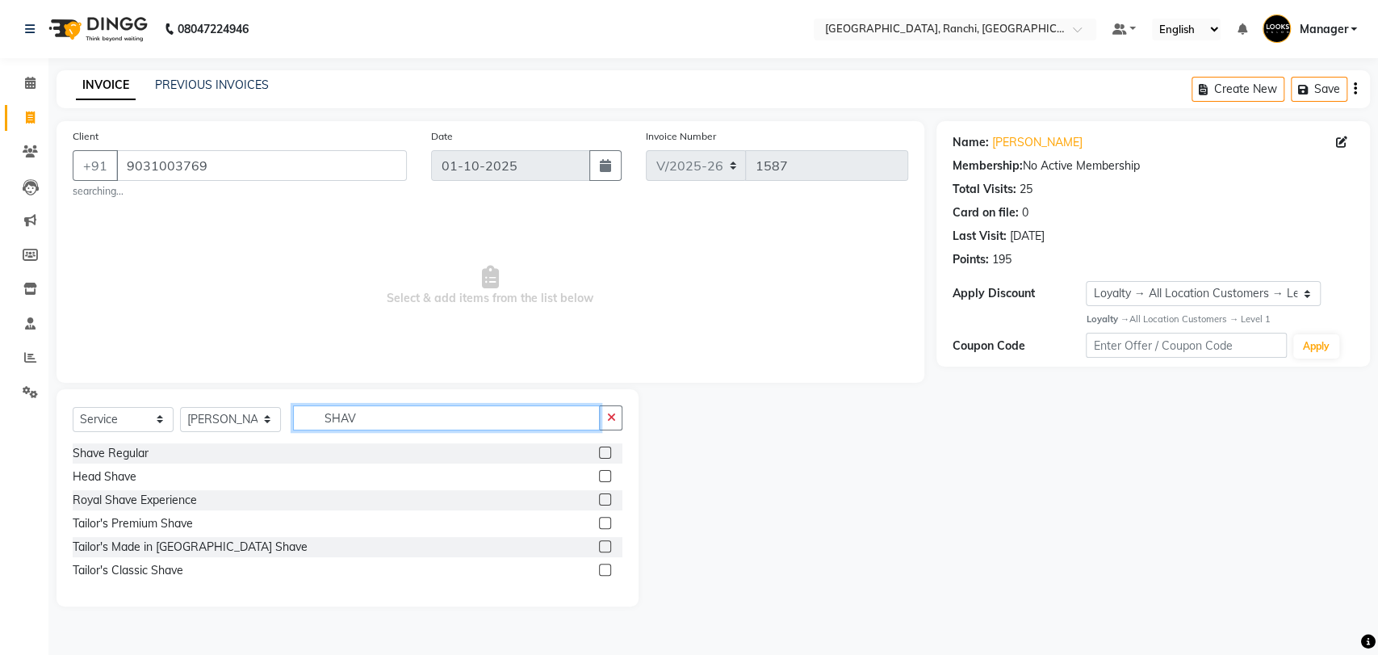
type input "SHAV"
click at [605, 450] on label at bounding box center [605, 452] width 12 height 12
click at [605, 450] on input "checkbox" at bounding box center [604, 453] width 10 height 10
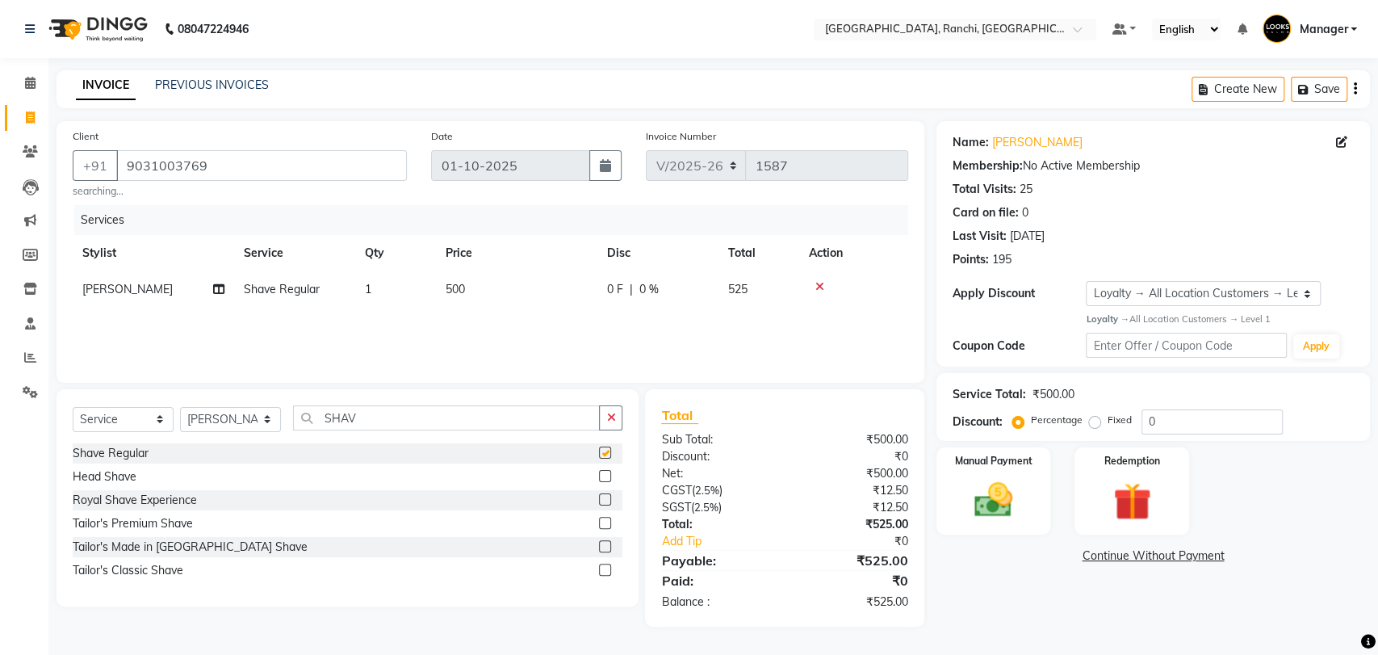
checkbox input "false"
click at [503, 310] on div "Services Stylist Service Qty Price Disc Total Action Lokesh Shave Regular 1 500…" at bounding box center [491, 285] width 836 height 161
click at [517, 301] on td "500" at bounding box center [516, 289] width 161 height 36
select select "49644"
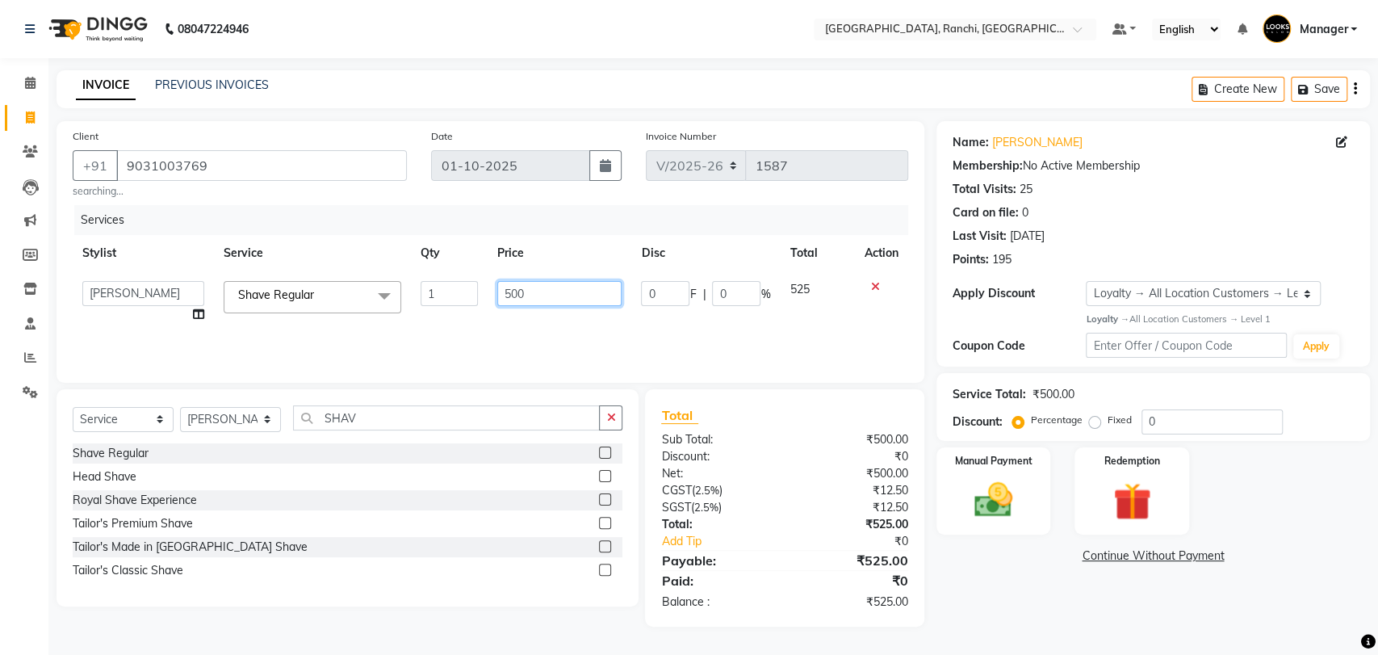
click at [522, 293] on input "500" at bounding box center [559, 293] width 125 height 25
type input "5"
type input "250"
click at [530, 318] on div "Services Stylist Service Qty Price Disc Total Action Aman Anjana COUNTER_SALES …" at bounding box center [491, 285] width 836 height 161
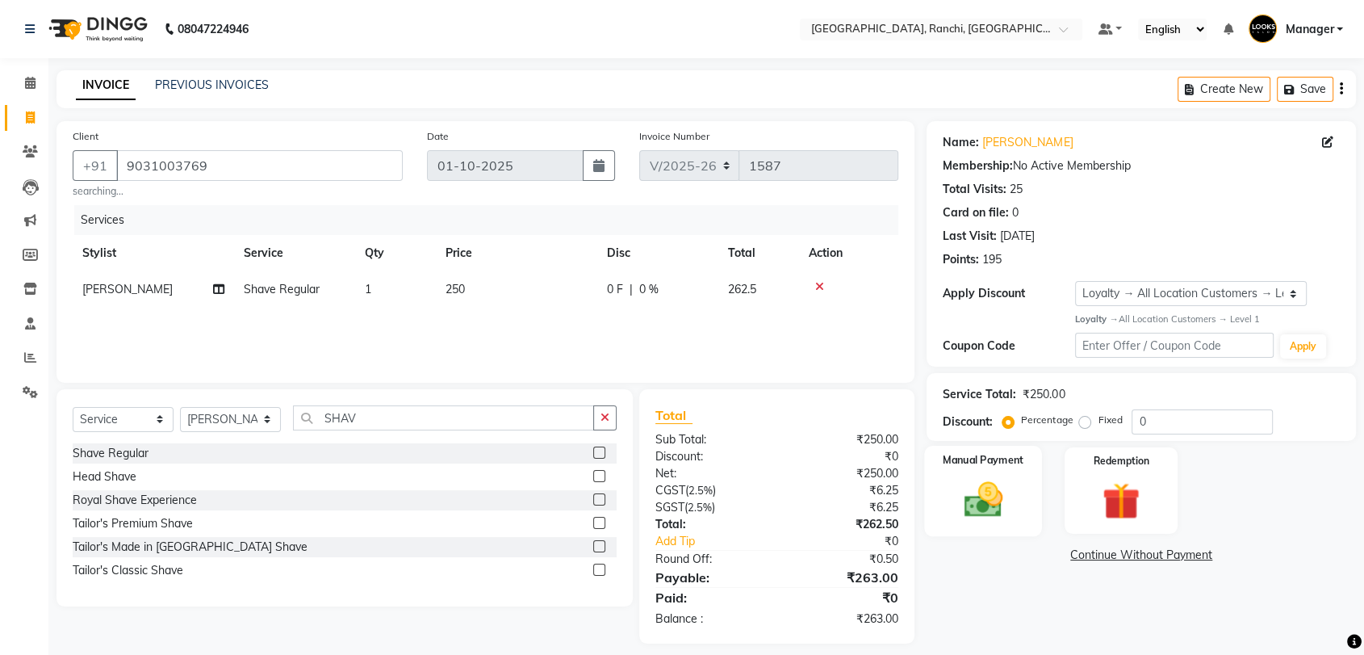
scroll to position [13, 0]
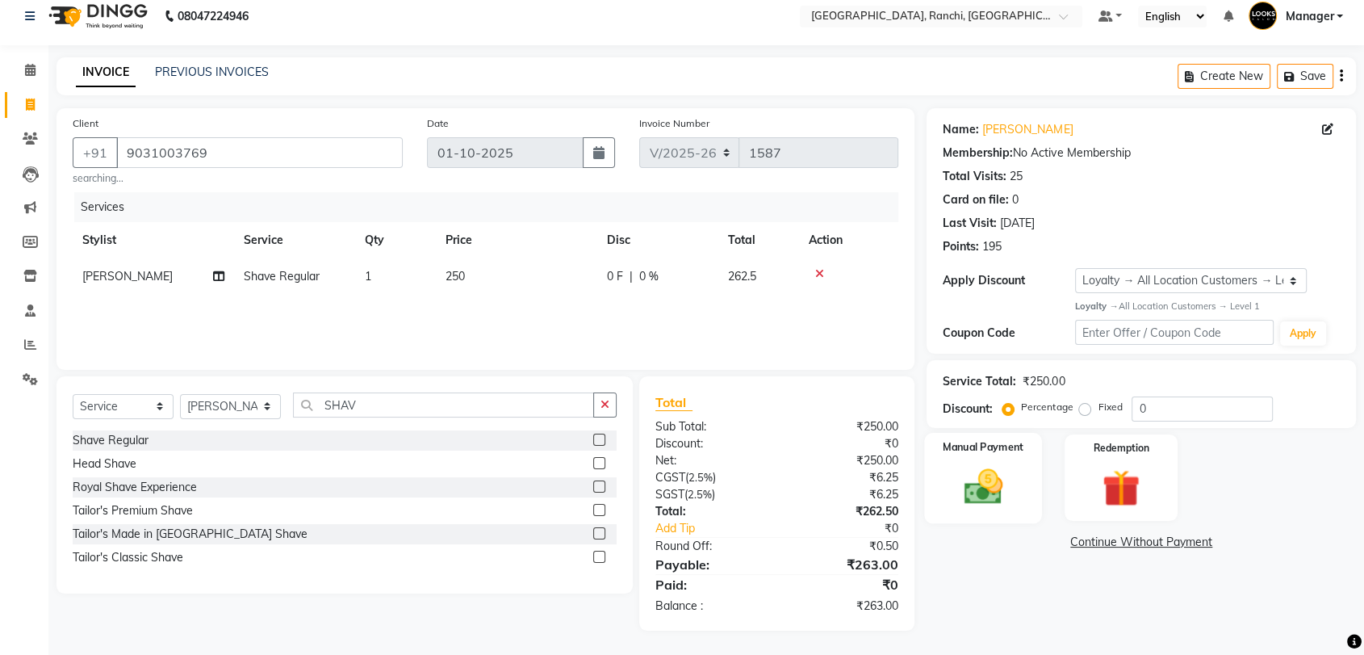
click at [956, 476] on img at bounding box center [983, 486] width 63 height 45
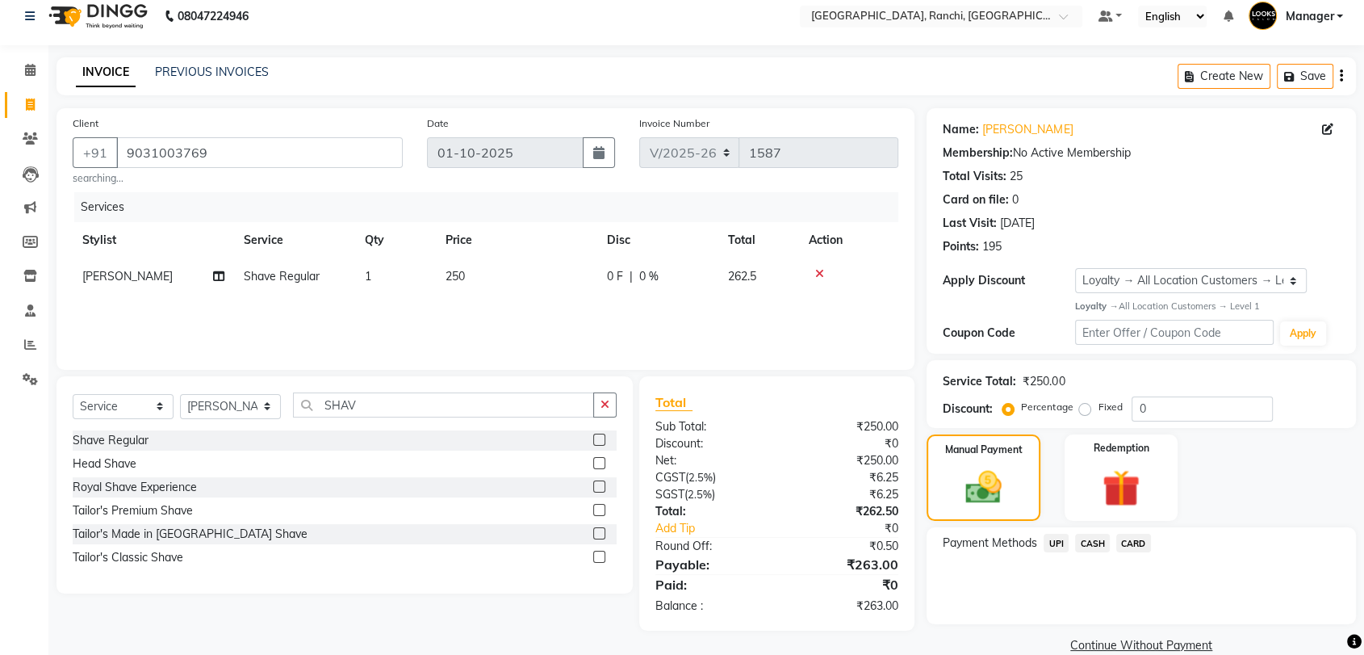
click at [1100, 539] on span "CASH" at bounding box center [1092, 543] width 35 height 19
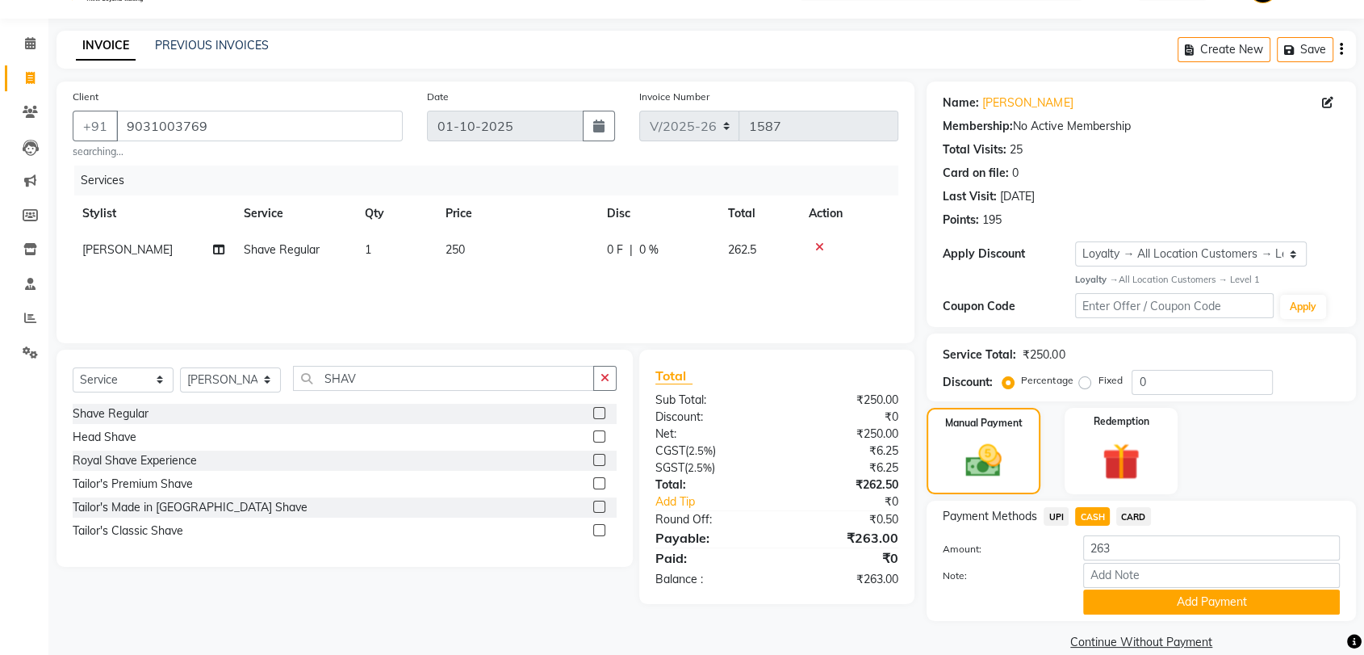
scroll to position [63, 0]
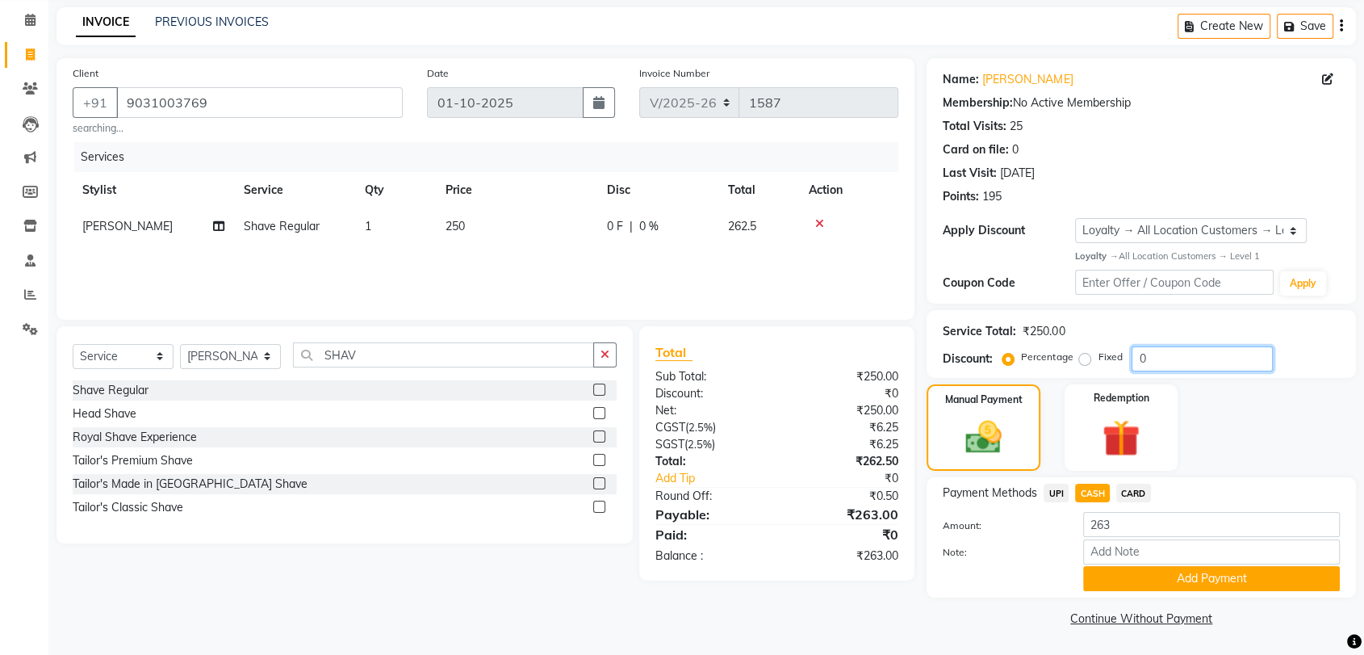
click at [1157, 358] on input "0" at bounding box center [1202, 358] width 141 height 25
click at [1098, 360] on label "Fixed" at bounding box center [1110, 357] width 24 height 15
click at [1083, 360] on input "Fixed" at bounding box center [1088, 356] width 11 height 11
radio input "true"
click at [1183, 350] on input "0" at bounding box center [1202, 358] width 141 height 25
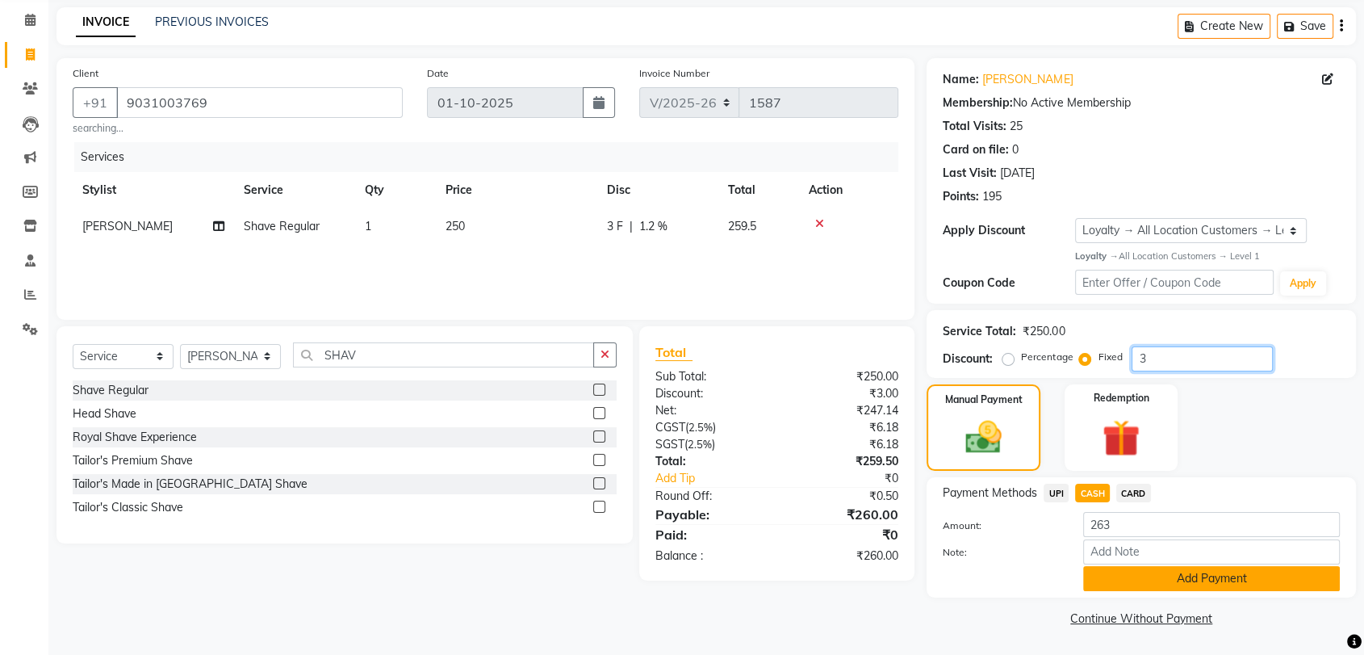
type input "3"
click at [1171, 581] on button "Add Payment" at bounding box center [1211, 578] width 257 height 25
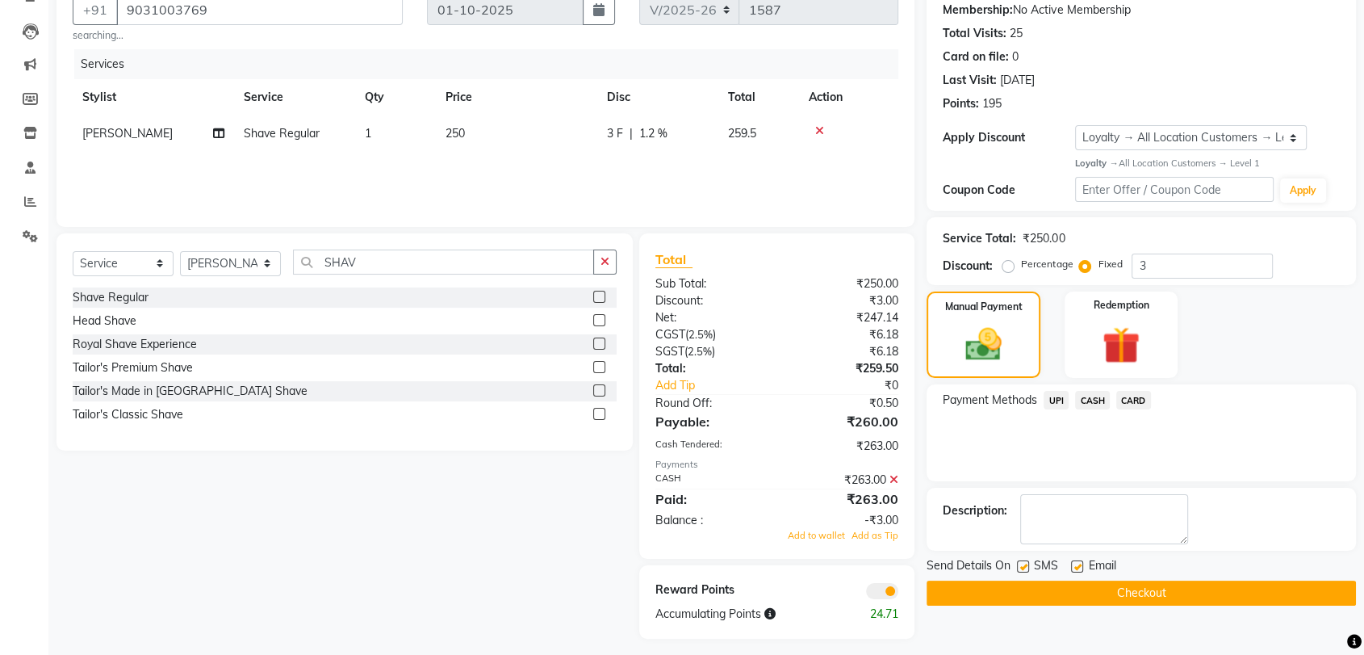
scroll to position [163, 0]
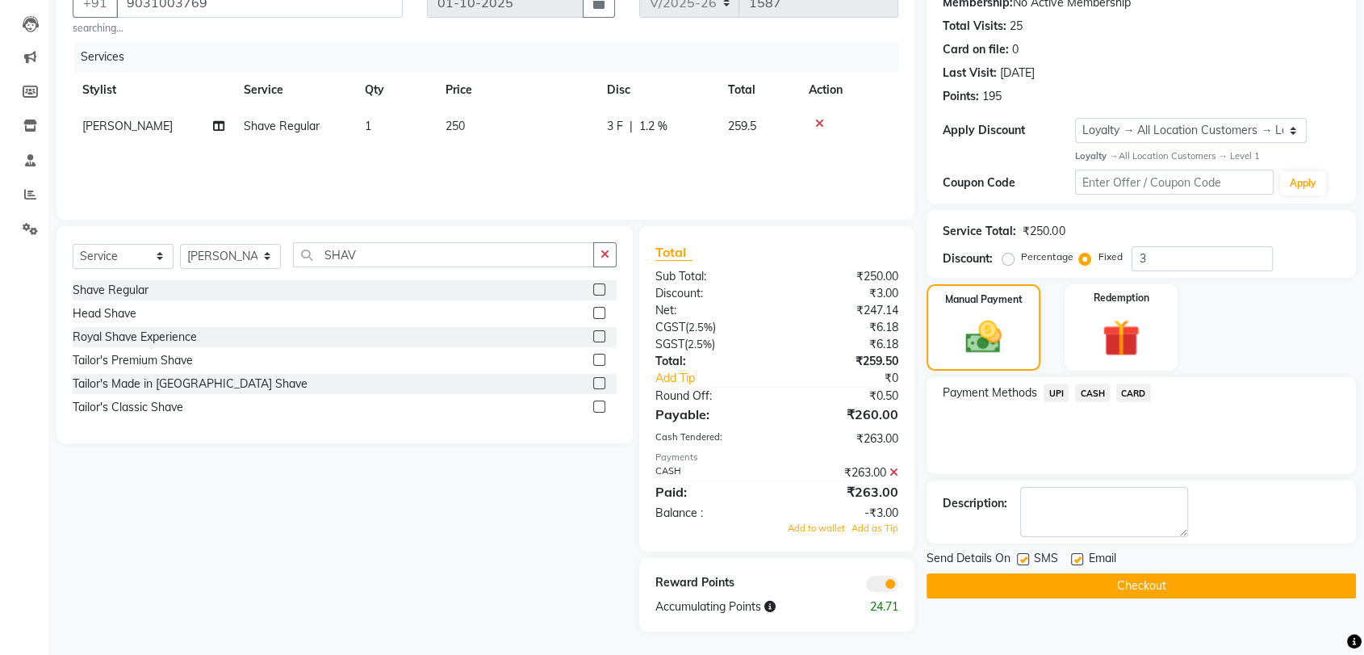
click at [1171, 585] on button "Checkout" at bounding box center [1141, 585] width 429 height 25
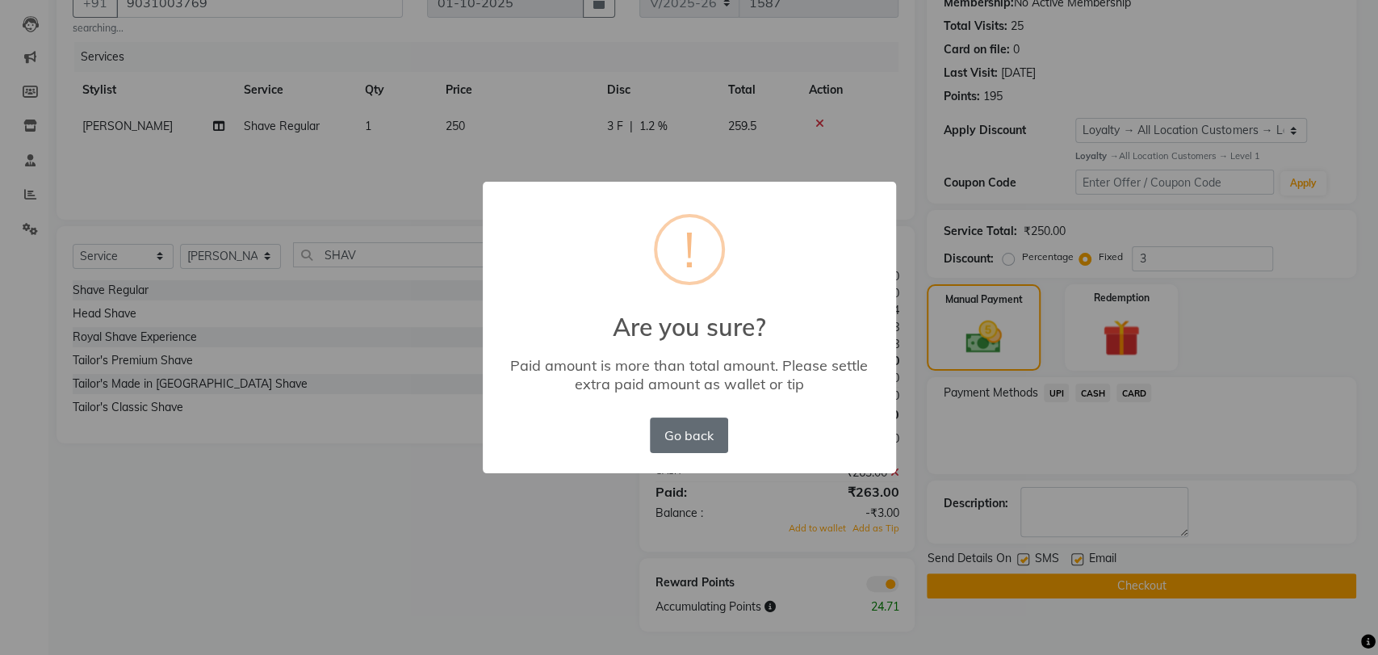
click at [713, 445] on button "Go back" at bounding box center [689, 435] width 78 height 36
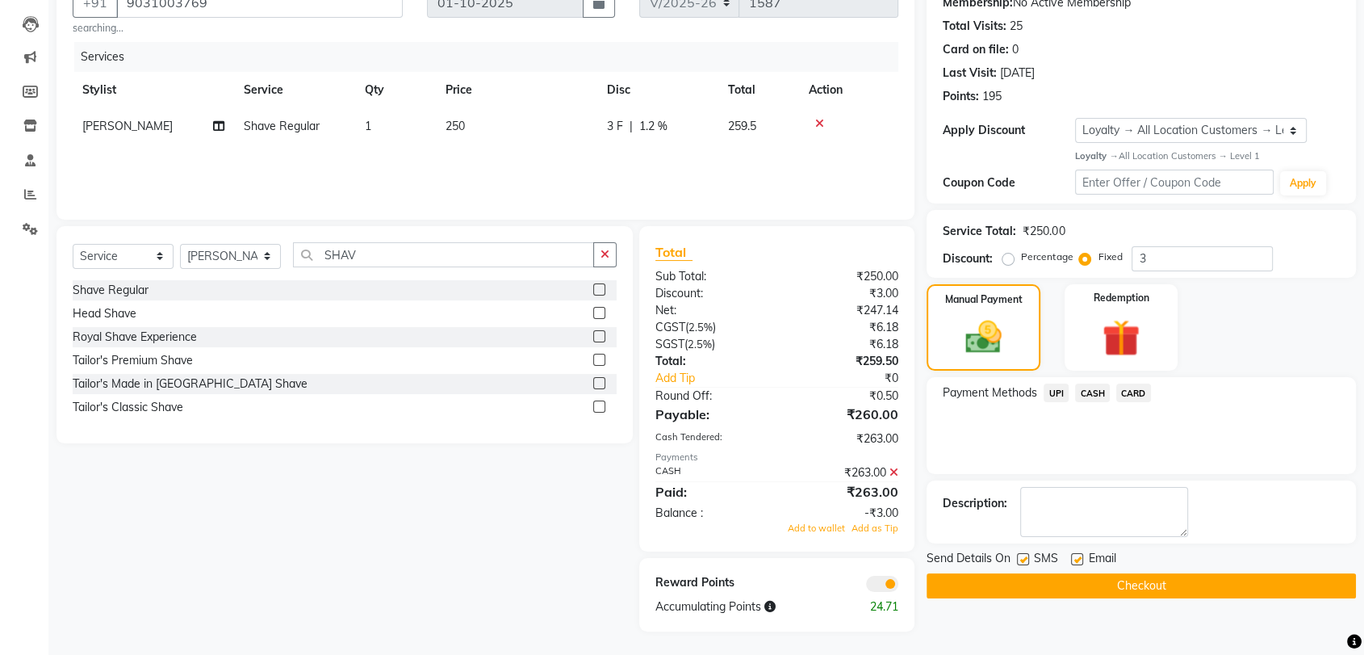
click at [1087, 396] on span "CASH" at bounding box center [1092, 392] width 35 height 19
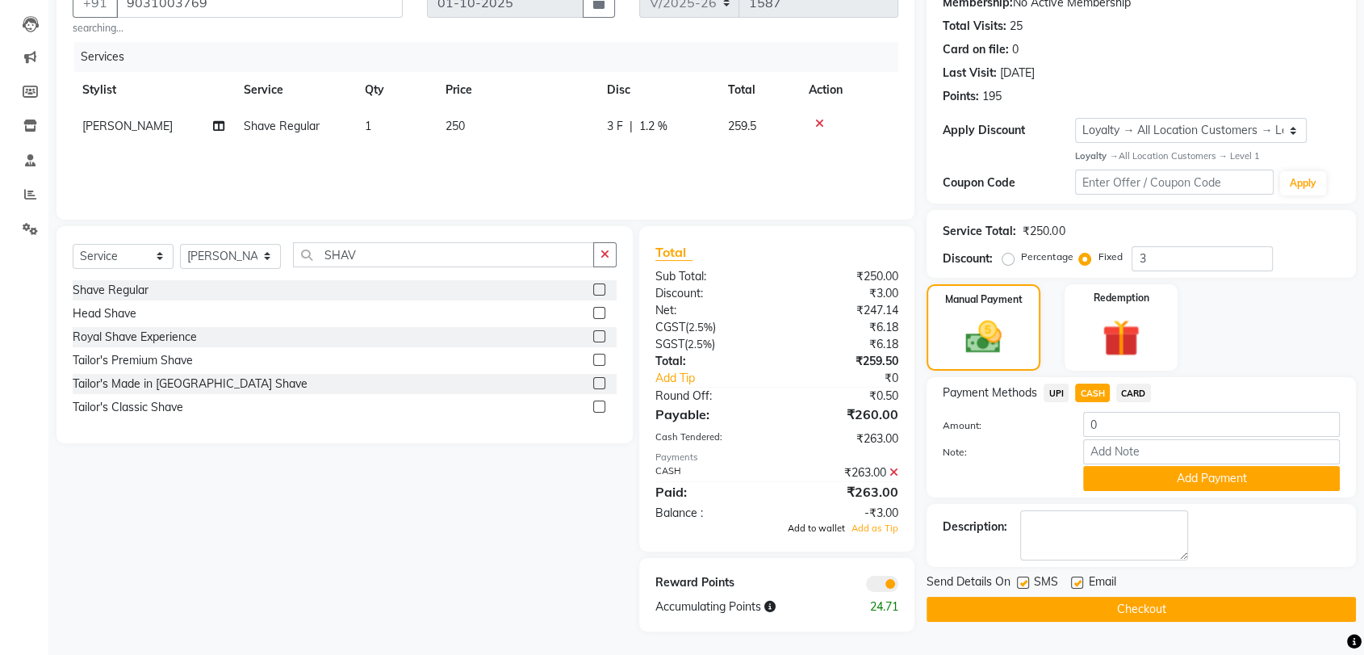
click at [832, 530] on span "Add to wallet" at bounding box center [816, 527] width 57 height 11
click at [1184, 602] on button "Checkout" at bounding box center [1141, 609] width 429 height 25
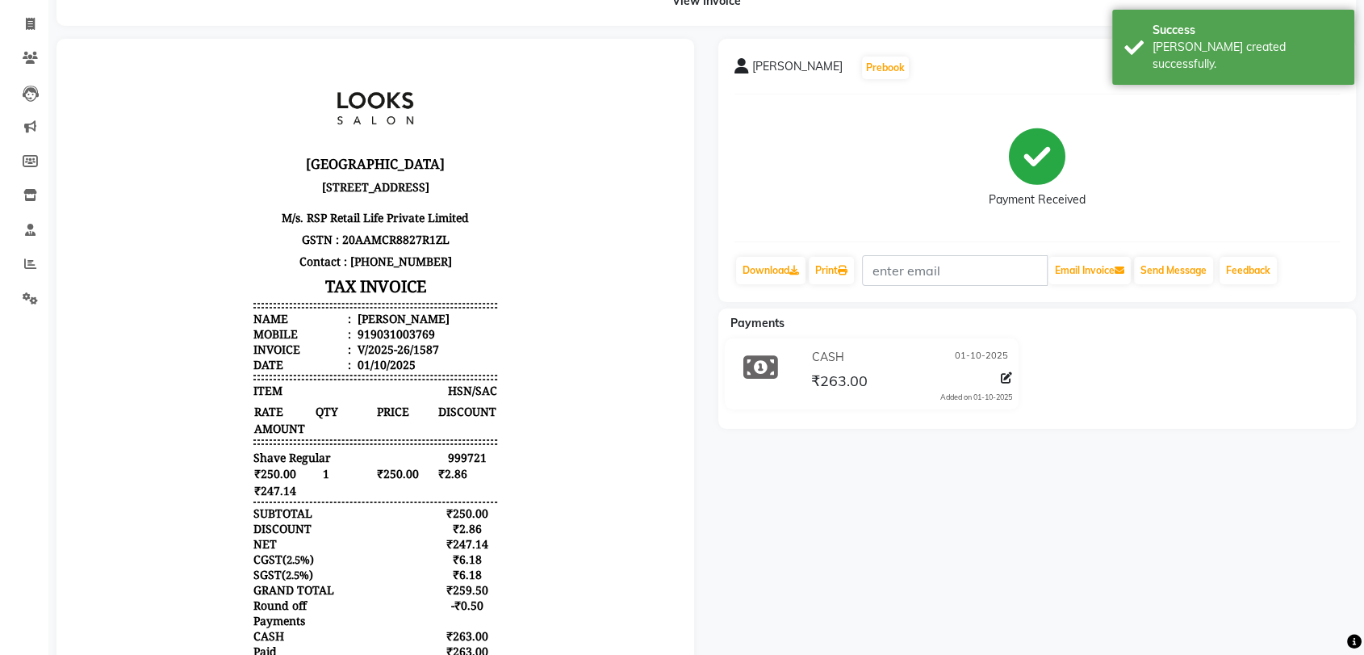
scroll to position [90, 0]
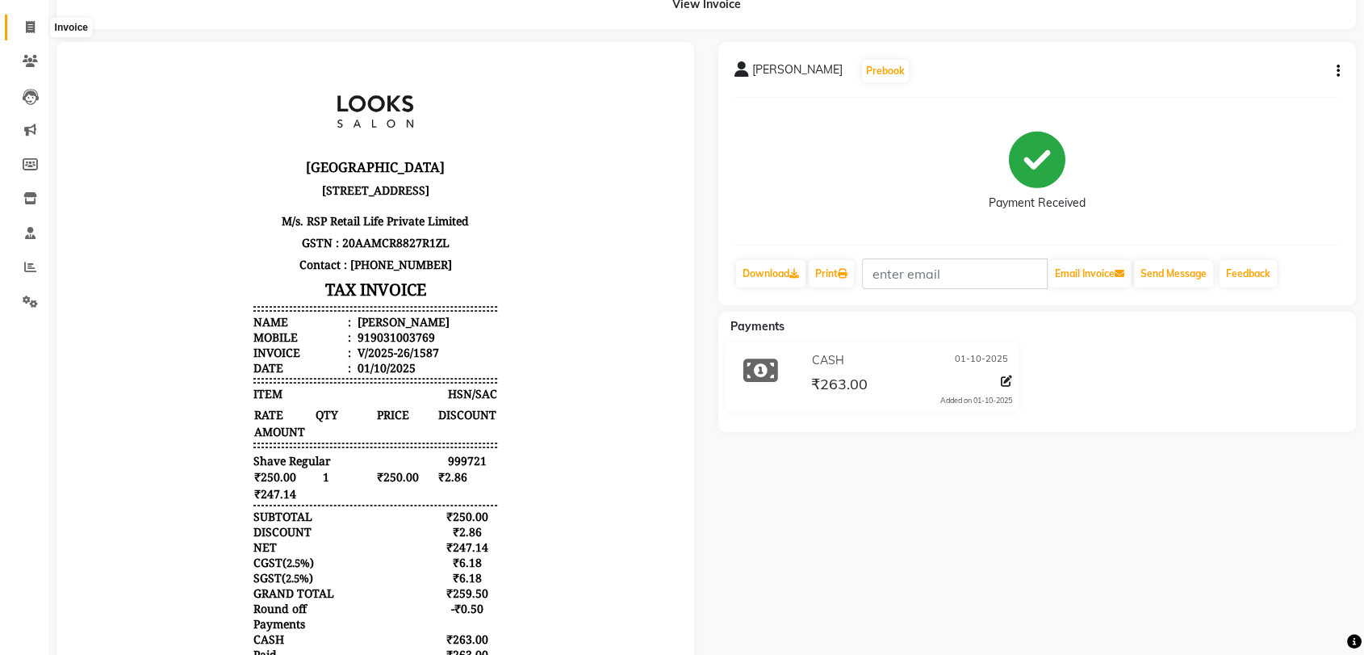
click at [19, 29] on span at bounding box center [30, 28] width 28 height 19
select select "6463"
select select "service"
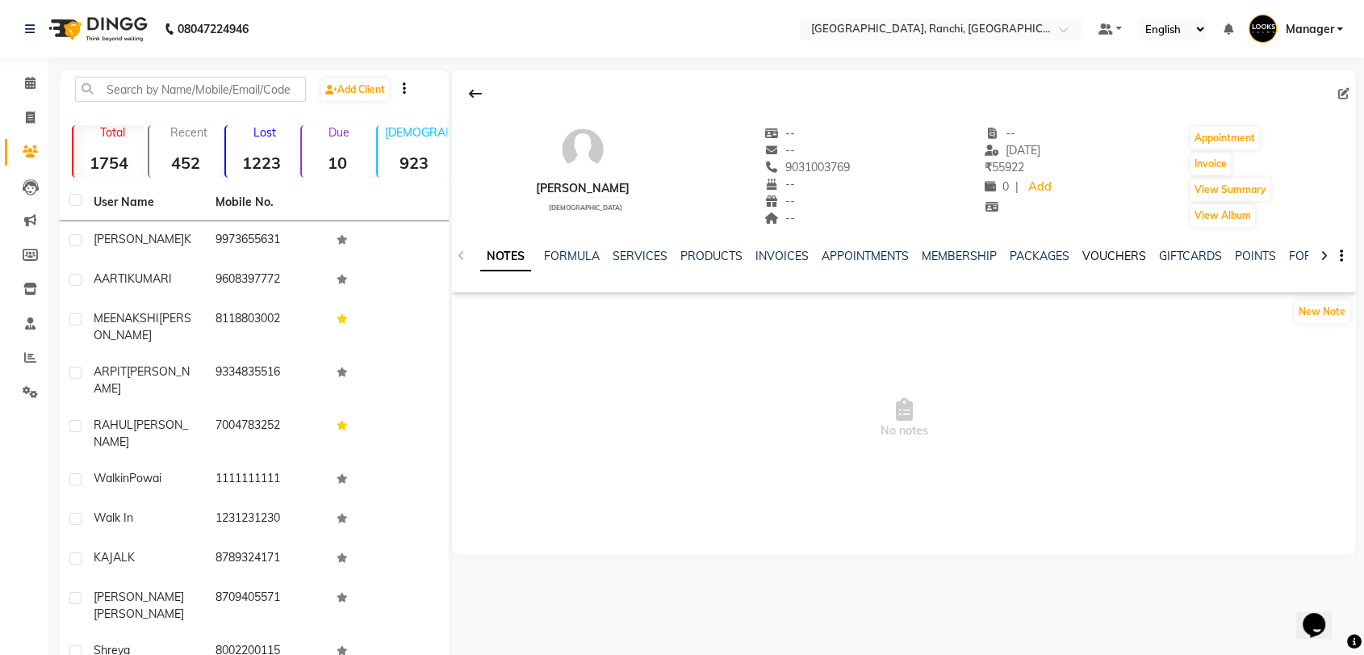
click at [1103, 259] on link "VOUCHERS" at bounding box center [1115, 256] width 64 height 15
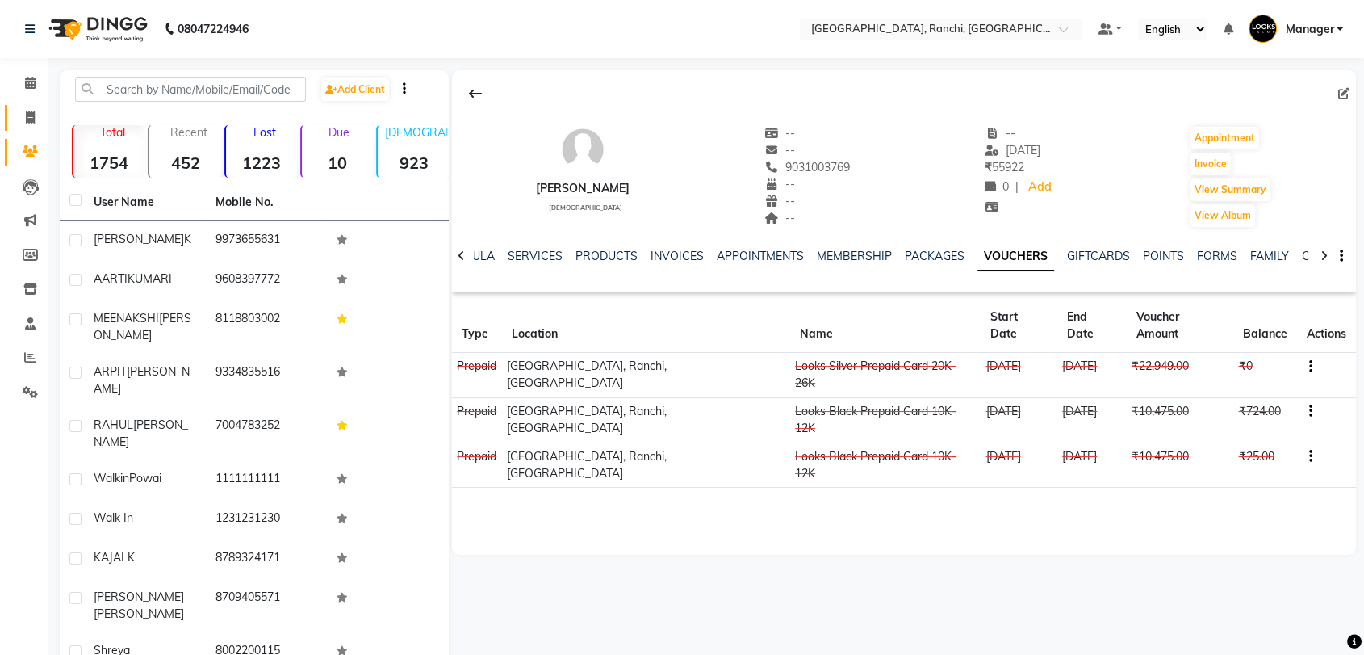
click at [33, 118] on icon at bounding box center [30, 117] width 9 height 12
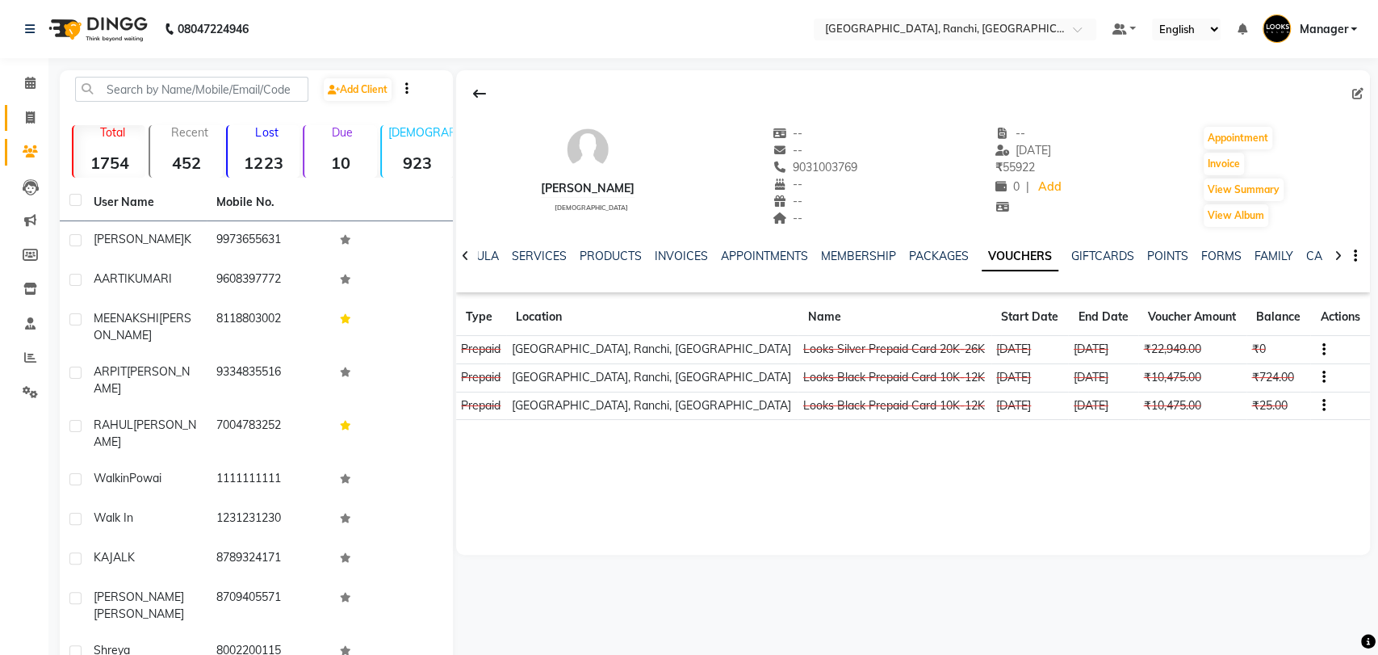
select select "6463"
select select "service"
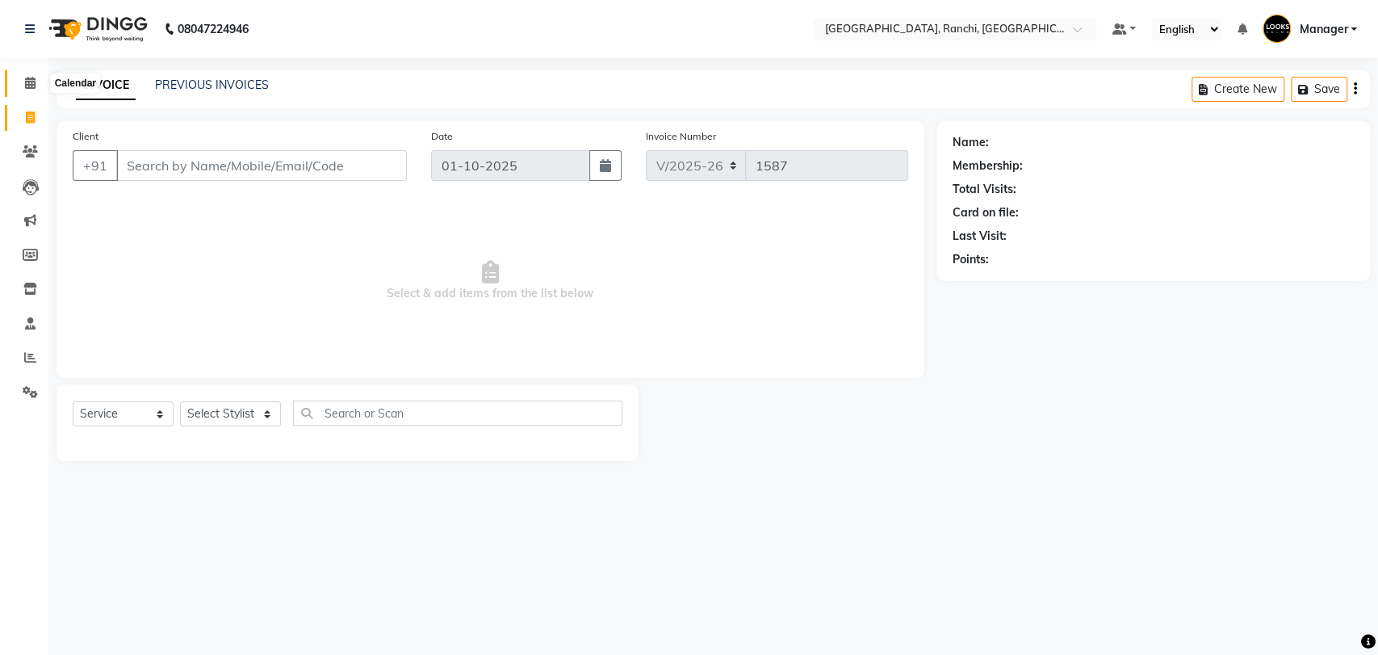
click at [32, 89] on icon at bounding box center [30, 83] width 10 height 12
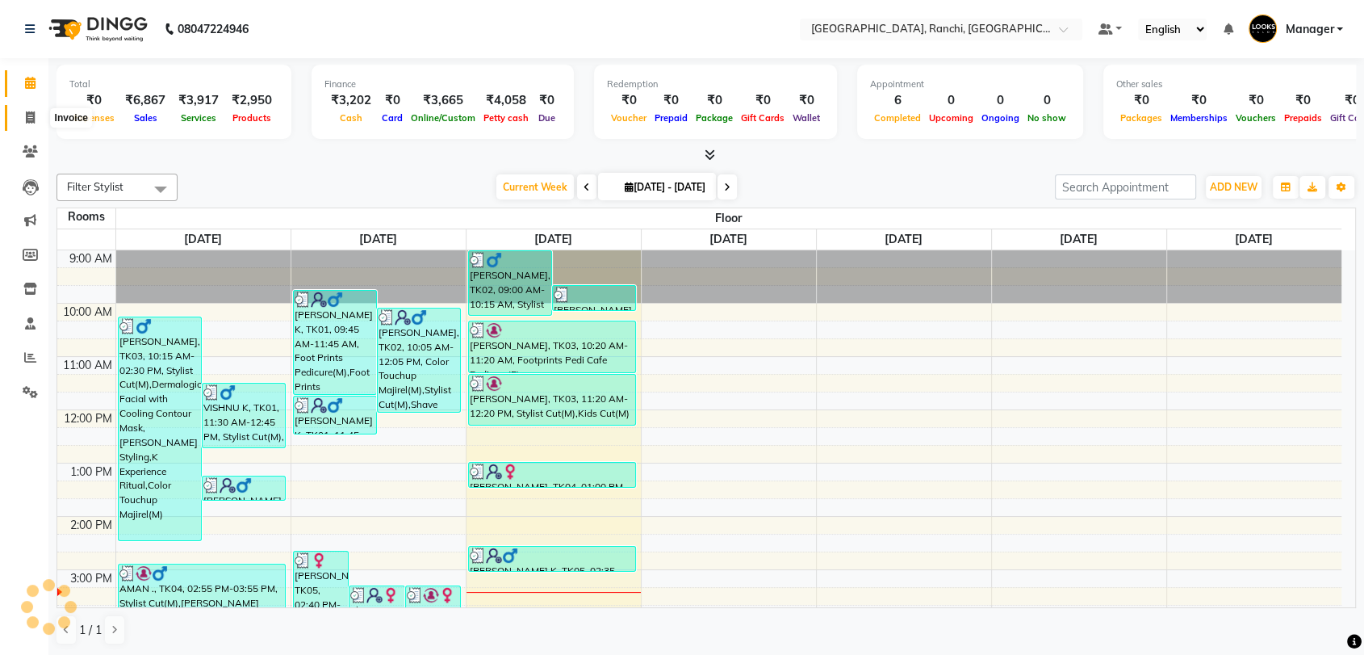
click at [32, 115] on icon at bounding box center [30, 117] width 9 height 12
select select "6463"
select select "service"
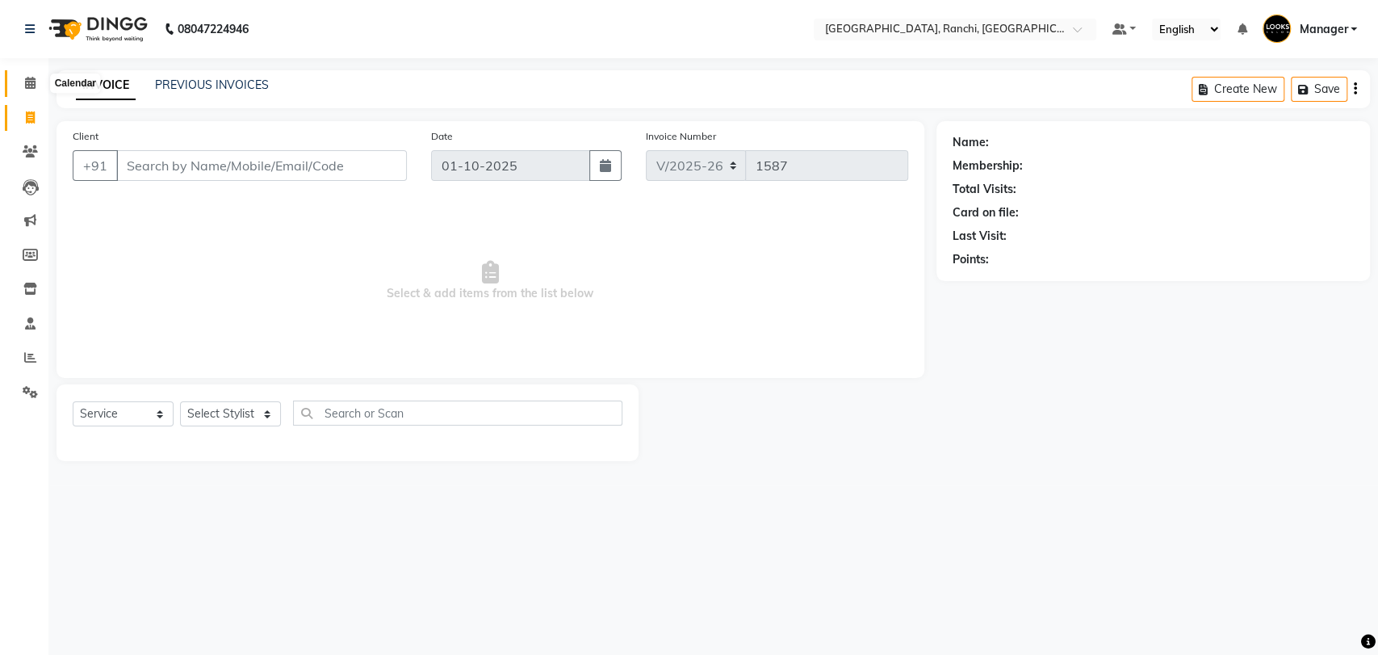
click at [34, 82] on icon at bounding box center [30, 83] width 10 height 12
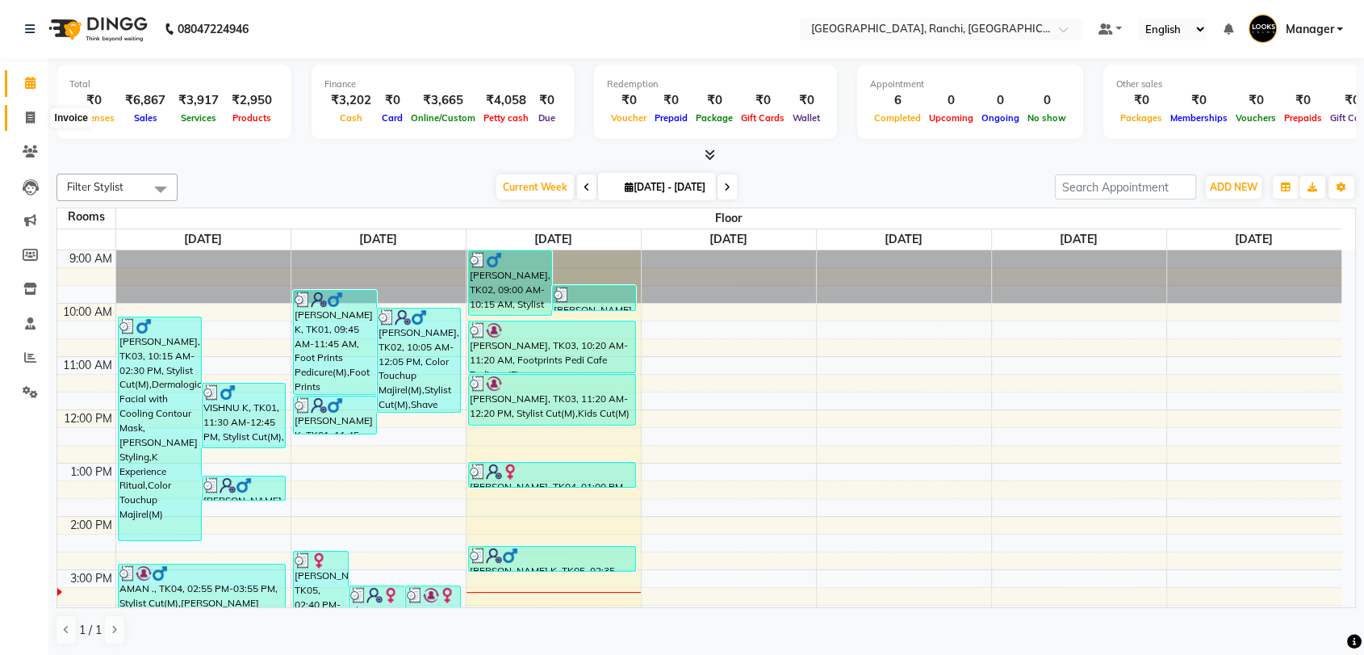
click at [31, 123] on icon at bounding box center [30, 117] width 9 height 12
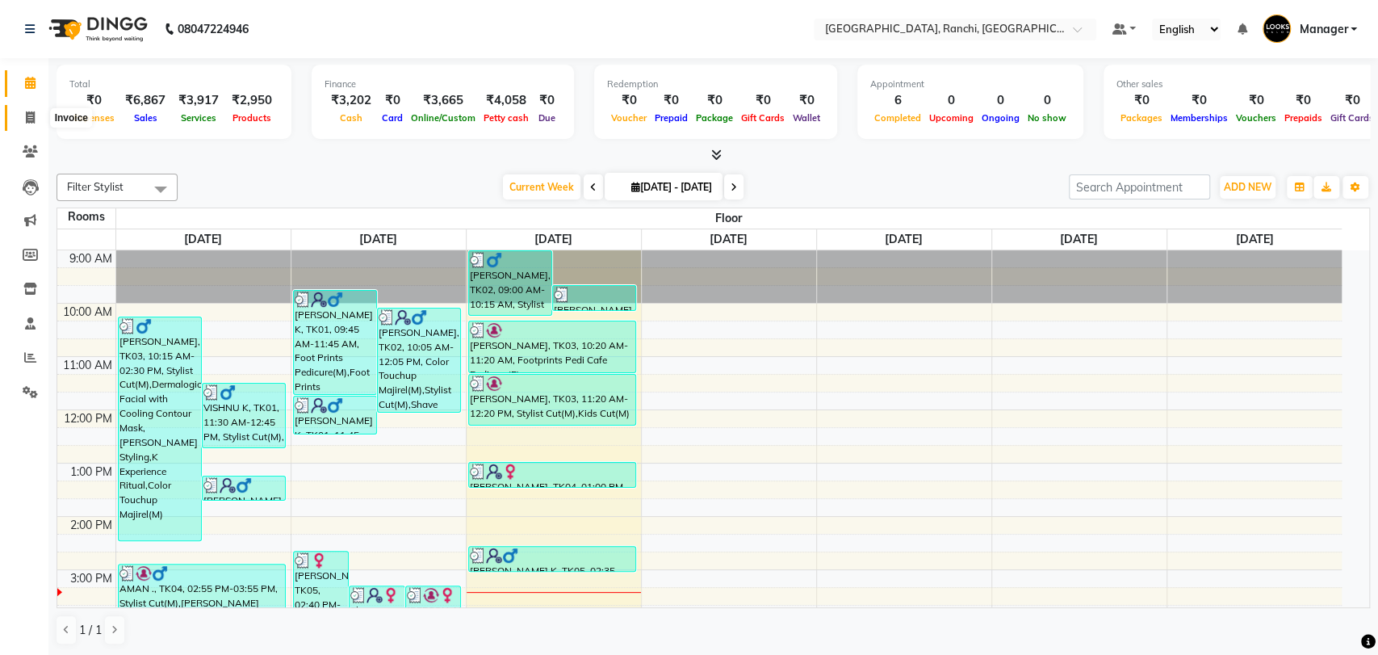
select select "6463"
select select "service"
